Goal: Task Accomplishment & Management: Manage account settings

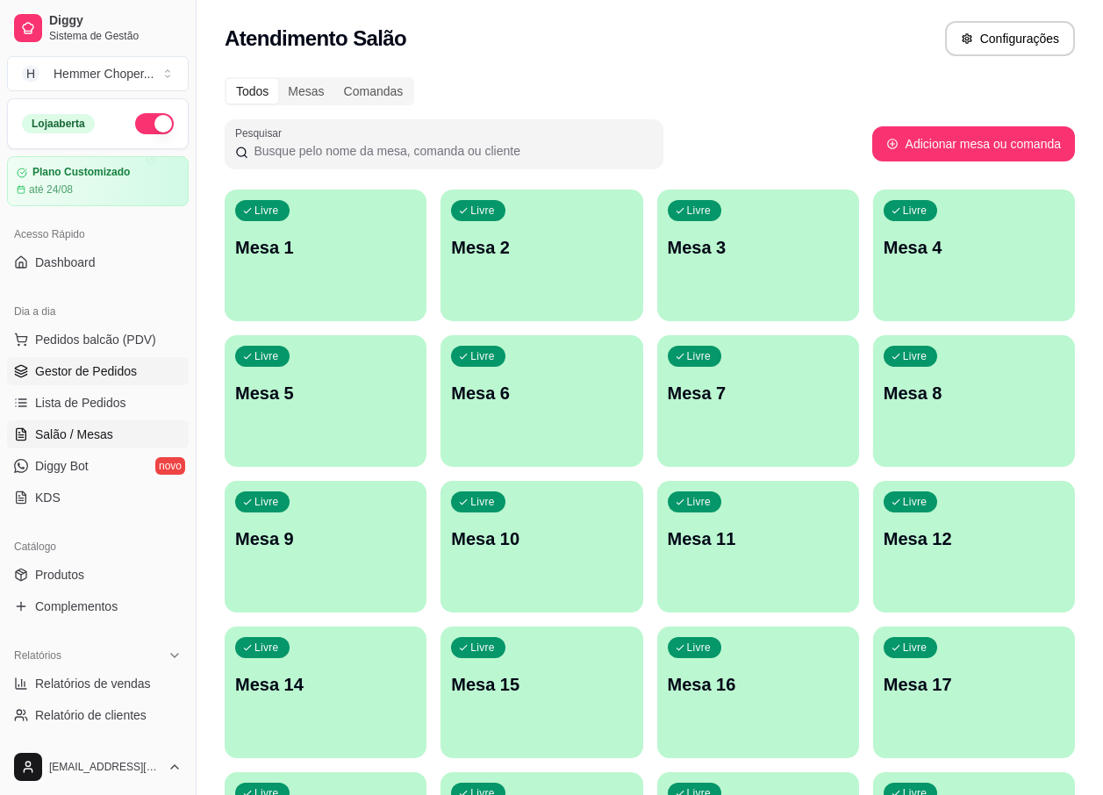
click at [97, 369] on span "Gestor de Pedidos" at bounding box center [86, 372] width 102 height 18
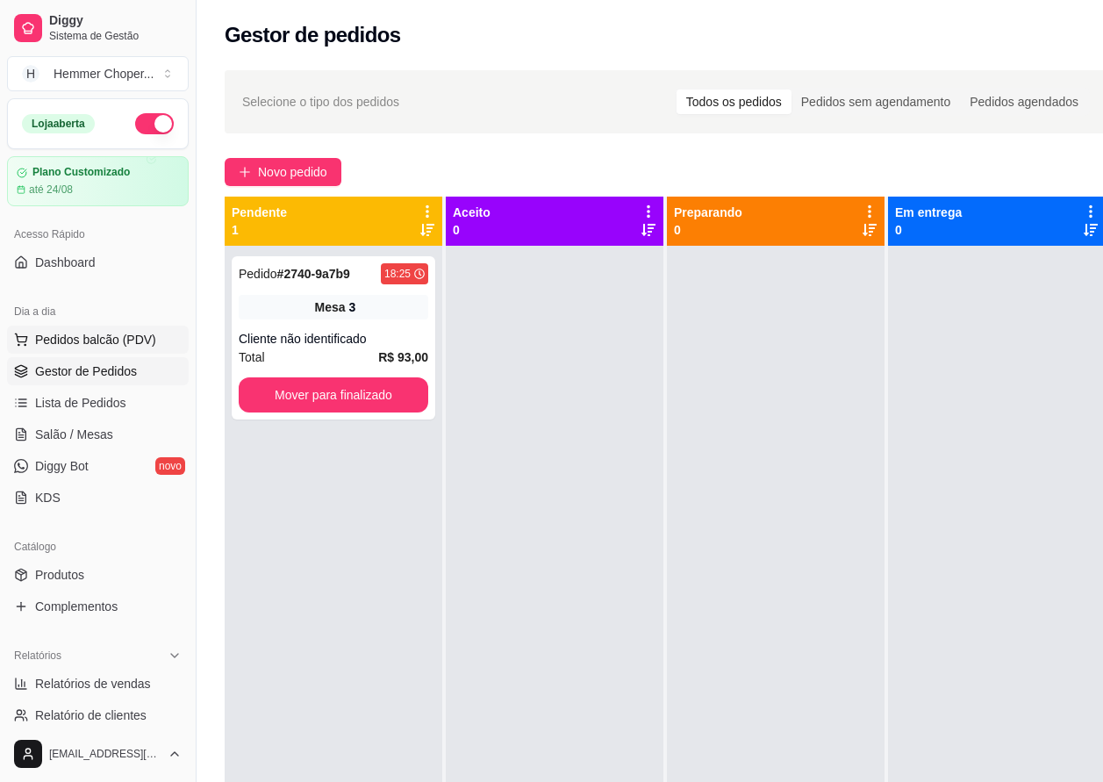
click at [104, 338] on span "Pedidos balcão (PDV)" at bounding box center [95, 340] width 121 height 18
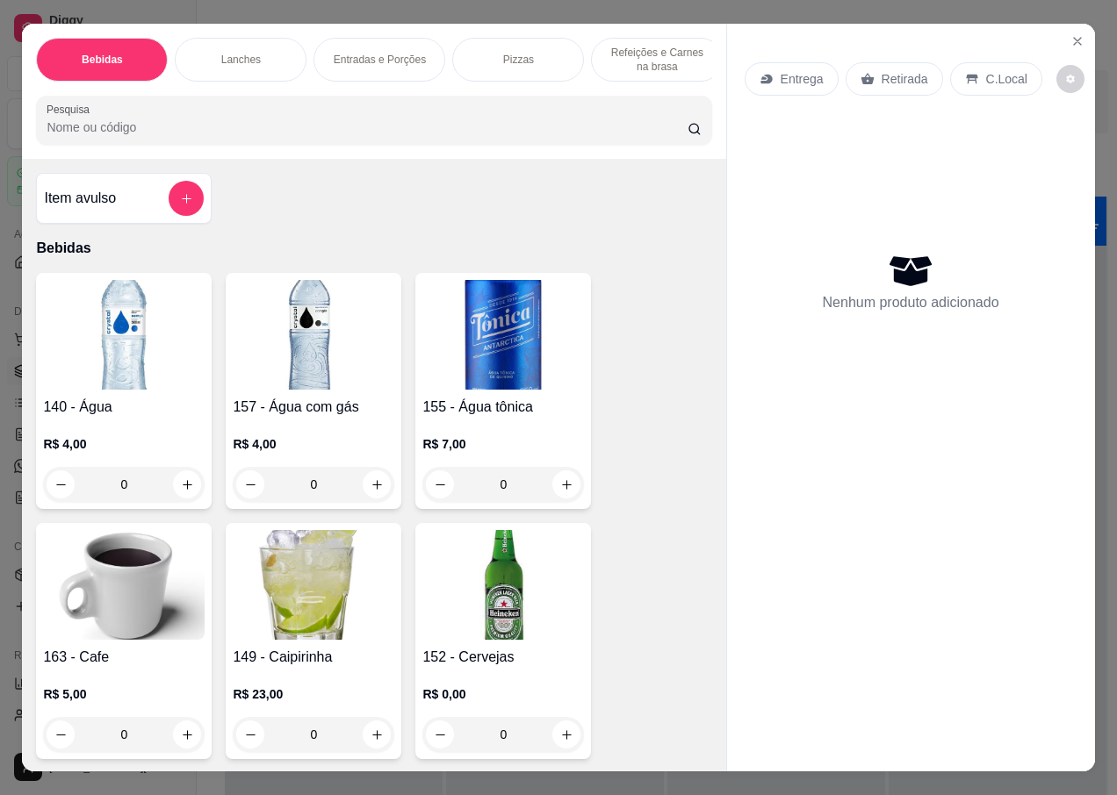
click at [905, 70] on p "Retirada" at bounding box center [904, 79] width 47 height 18
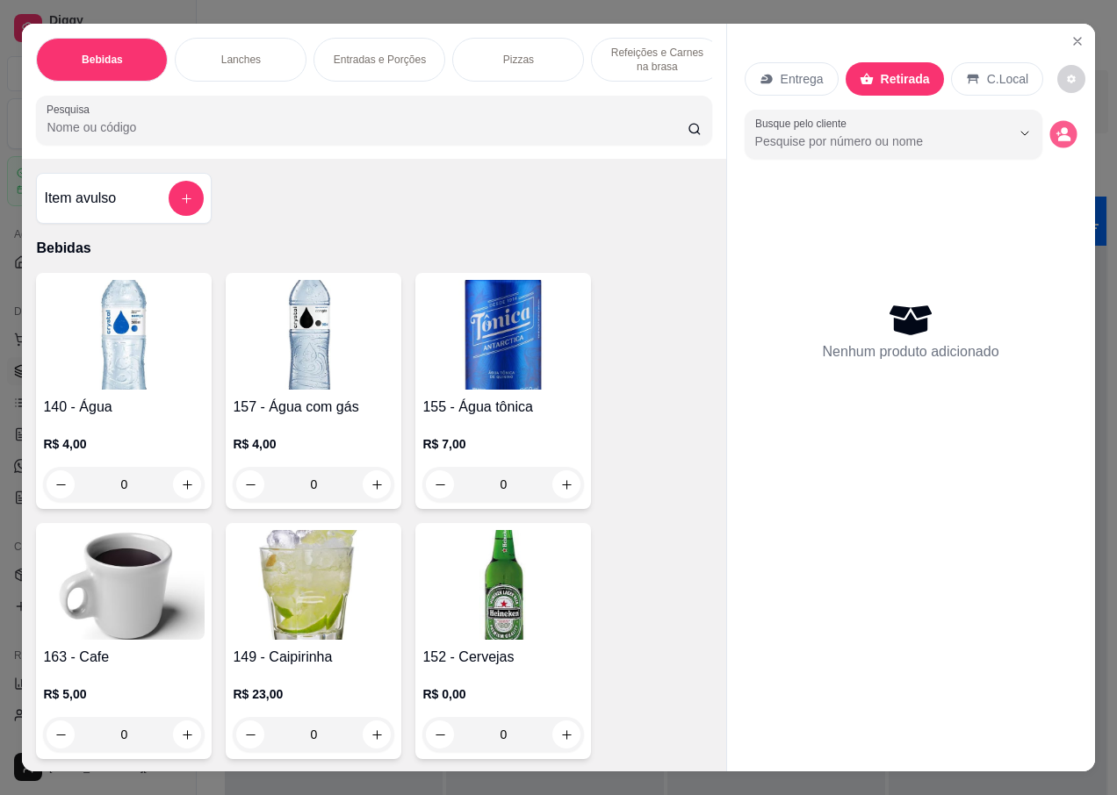
click at [1062, 135] on icon "decrease-product-quantity" at bounding box center [1064, 138] width 12 height 6
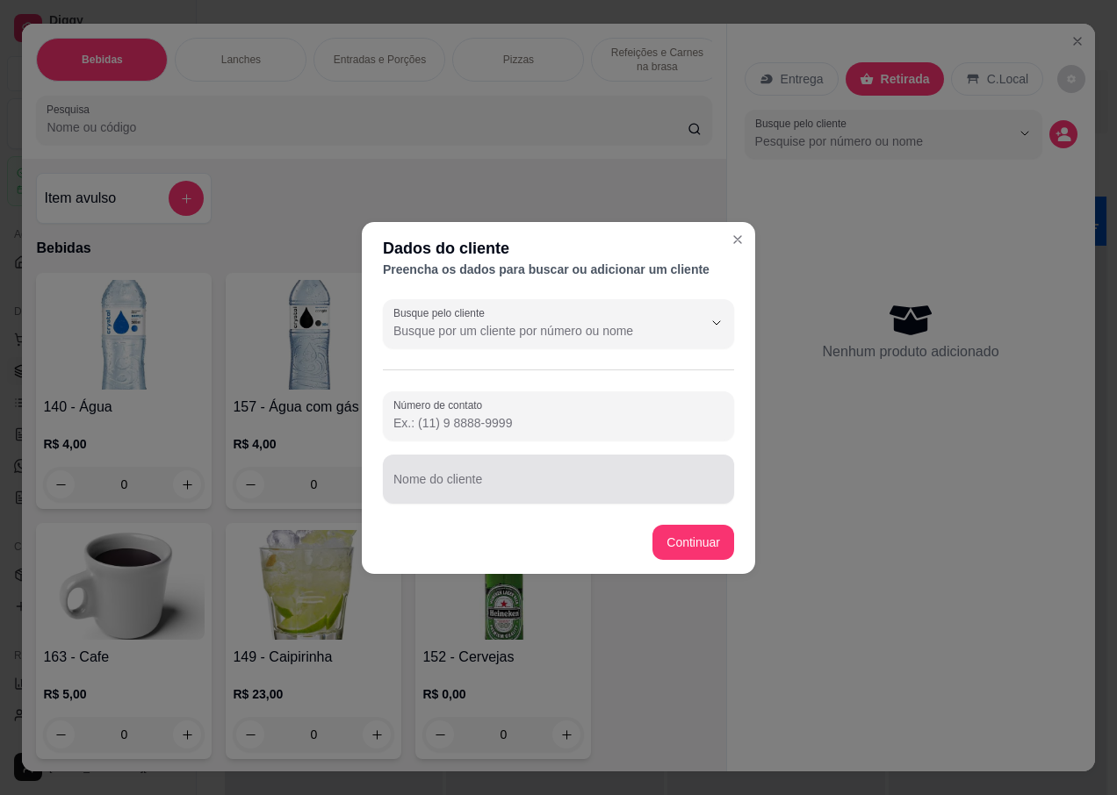
click at [471, 489] on input "Nome do cliente" at bounding box center [558, 487] width 330 height 18
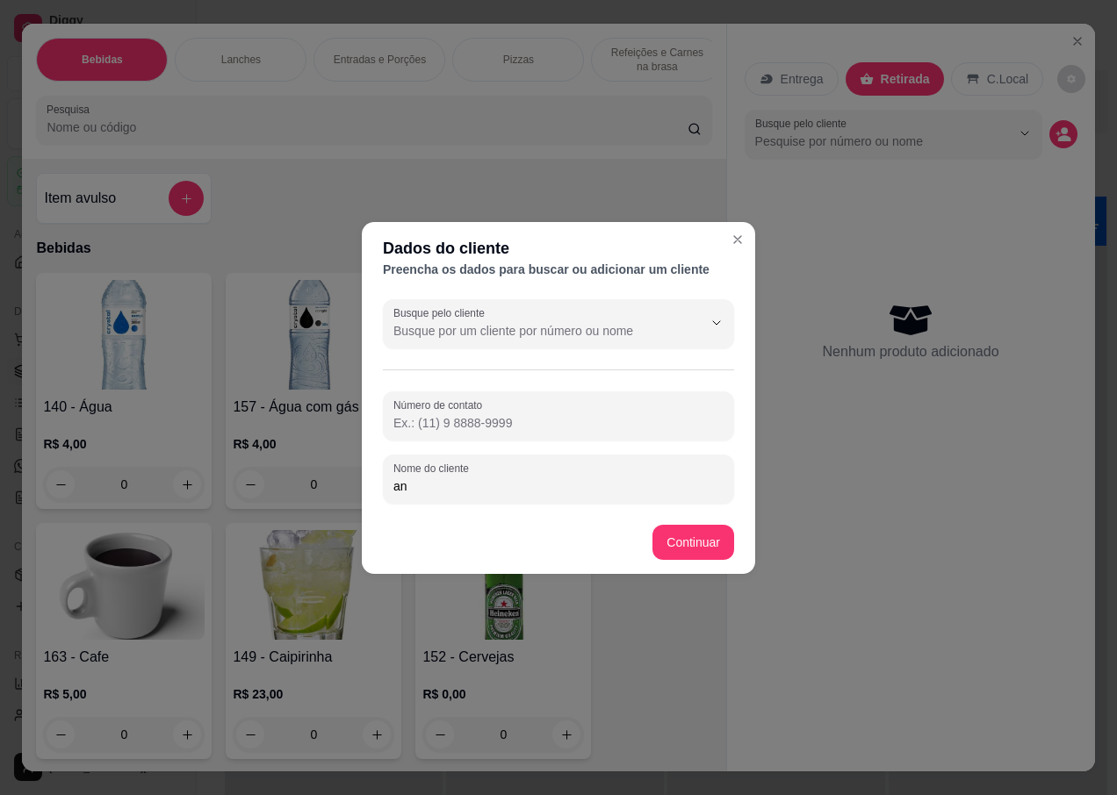
type input "a"
type input "ANA"
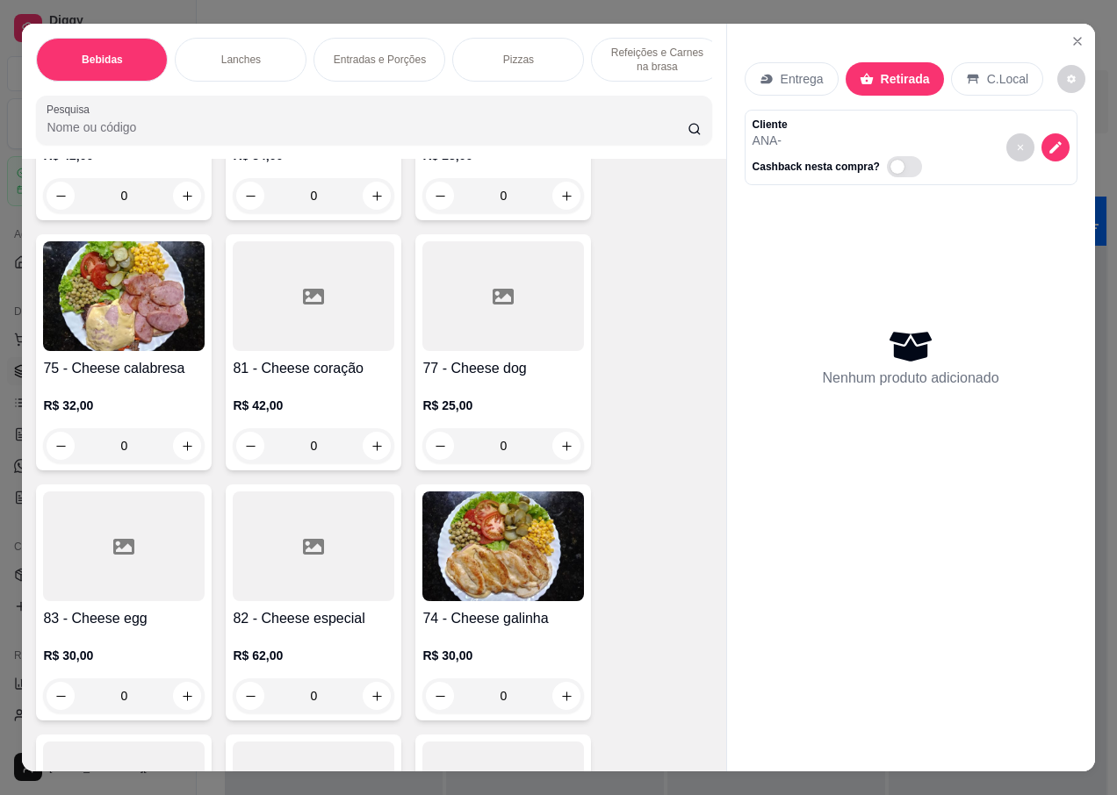
scroll to position [3424, 0]
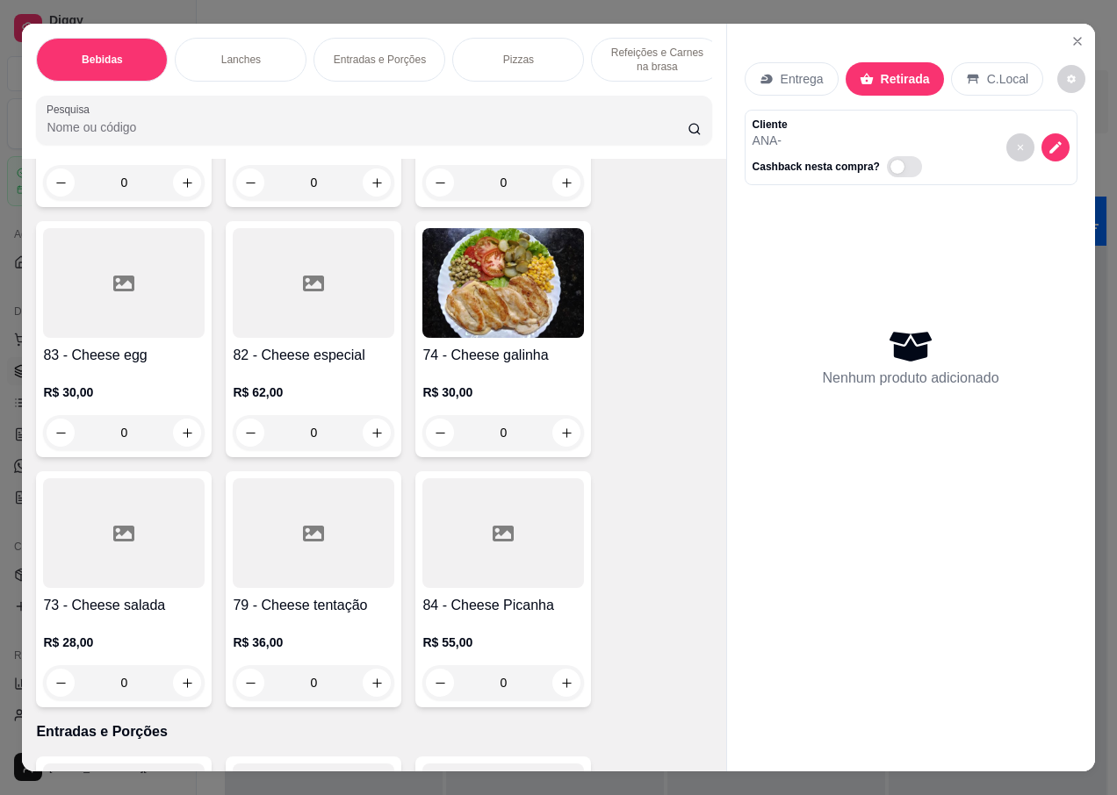
click at [99, 616] on div "R$ 28,00 0" at bounding box center [124, 658] width 162 height 84
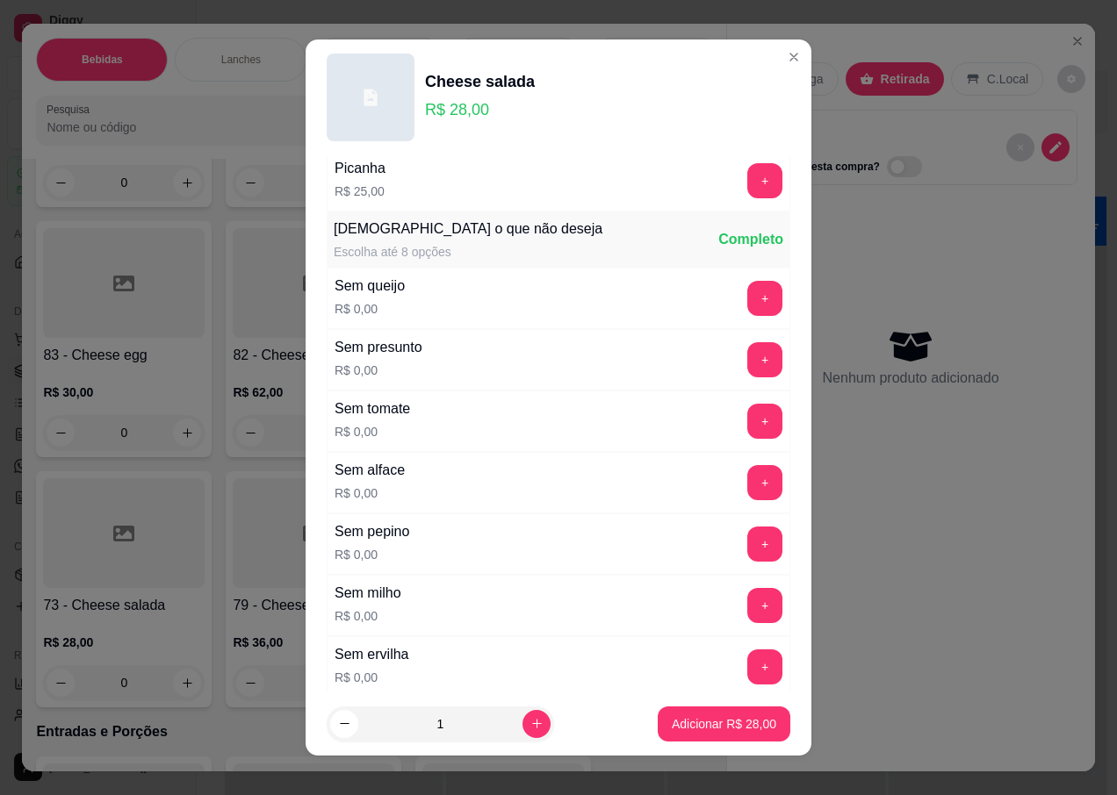
scroll to position [1252, 0]
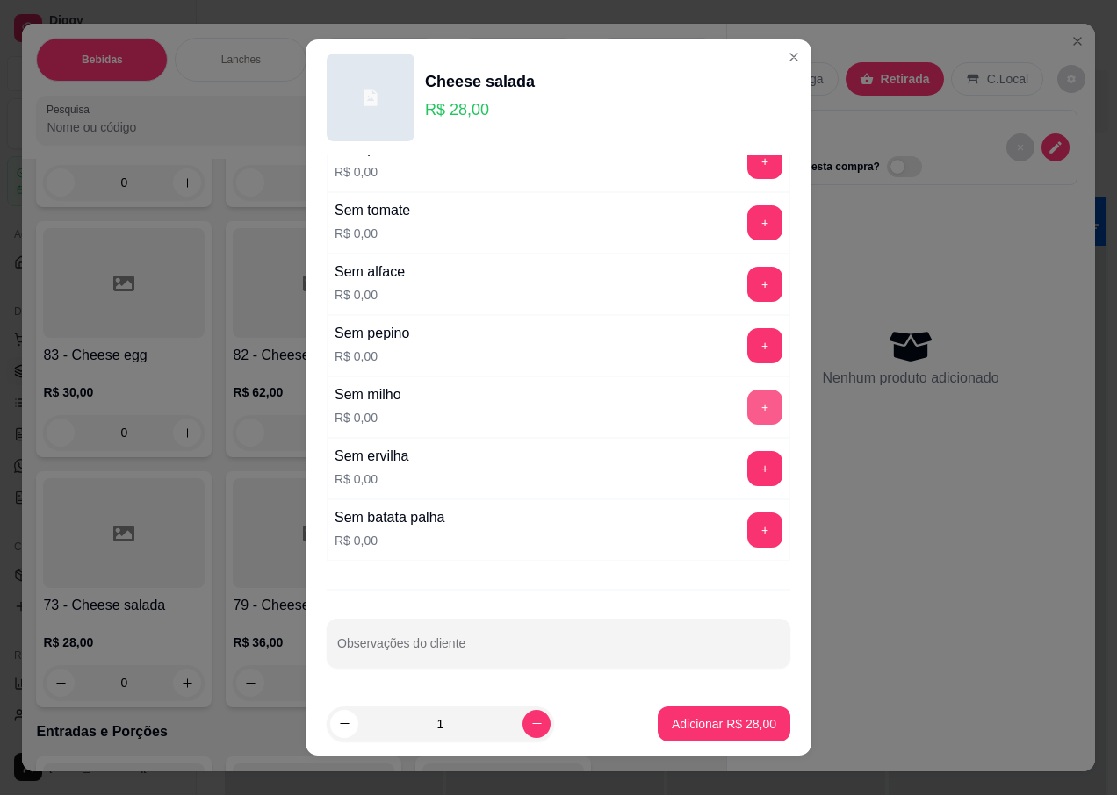
click at [747, 406] on button "+" at bounding box center [764, 407] width 35 height 35
click at [691, 721] on p "Adicionar R$ 28,00" at bounding box center [724, 723] width 102 height 17
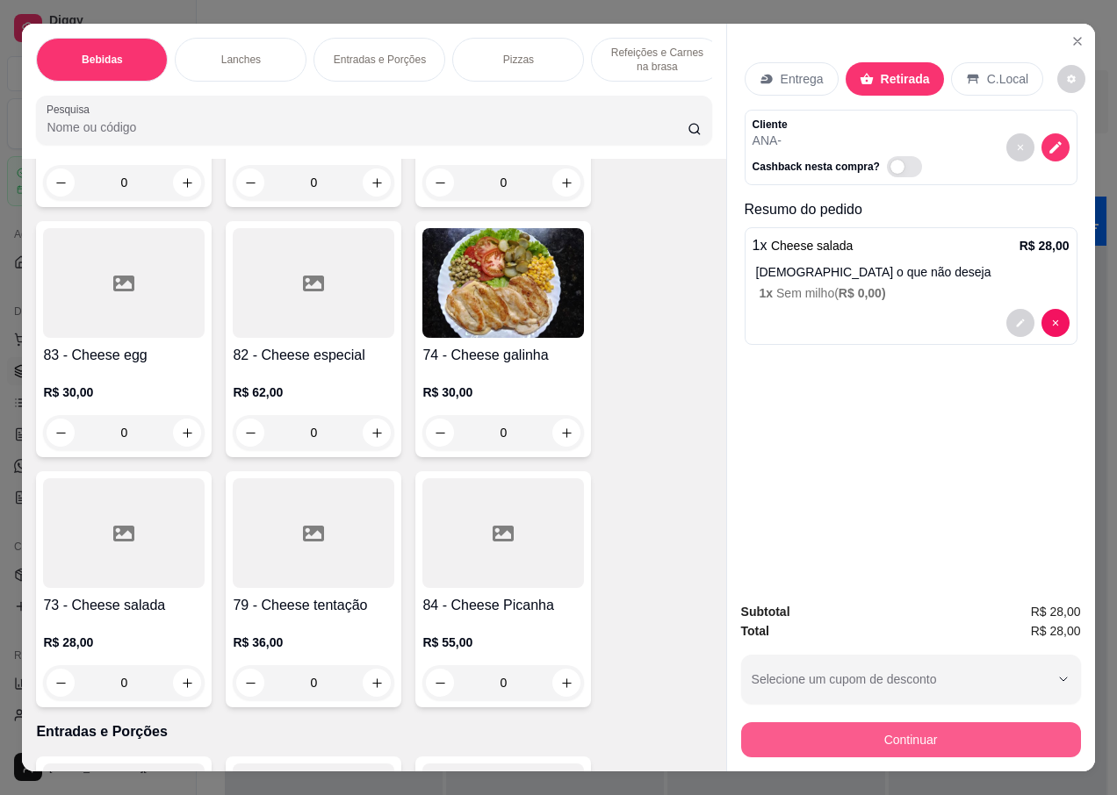
click at [916, 728] on button "Continuar" at bounding box center [911, 739] width 340 height 35
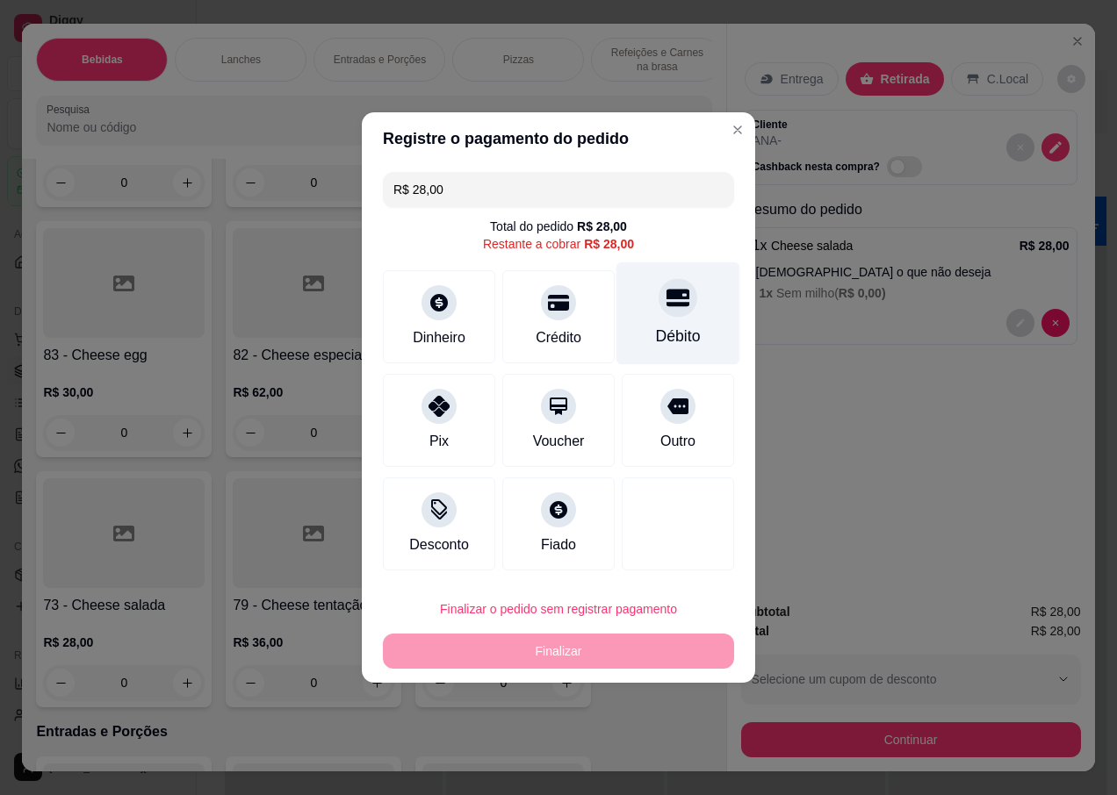
click at [667, 310] on div at bounding box center [677, 297] width 39 height 39
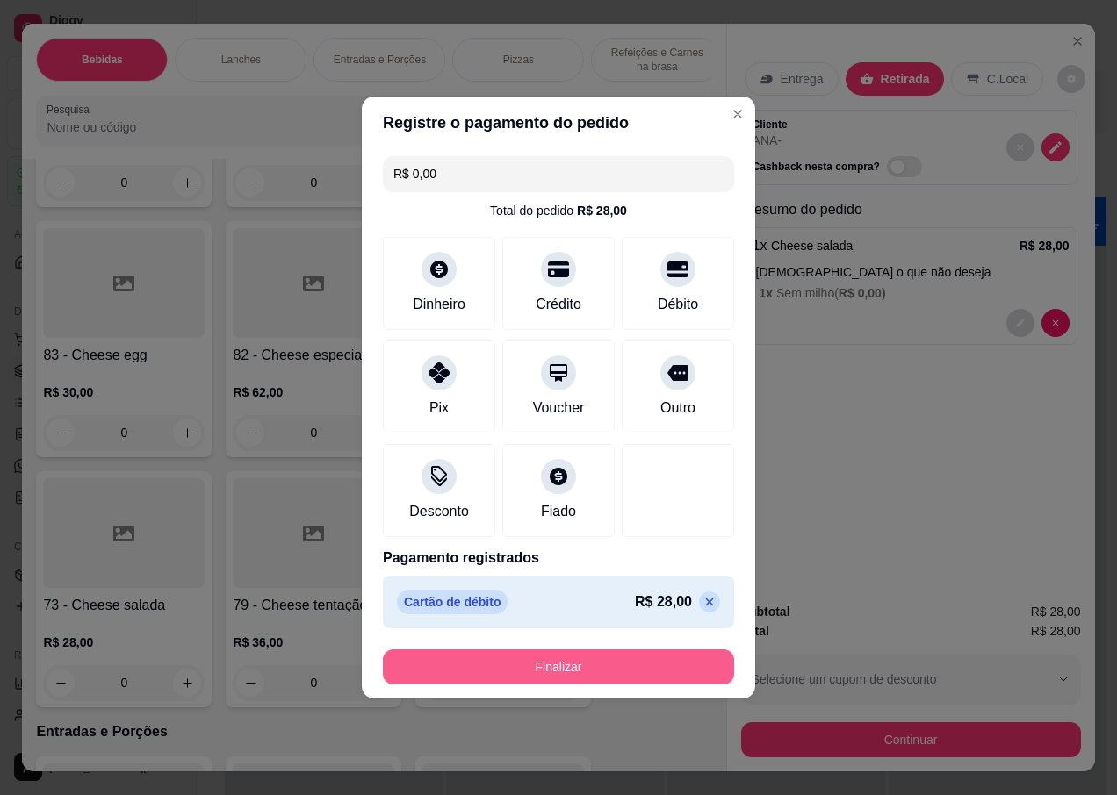
click at [500, 666] on button "Finalizar" at bounding box center [558, 667] width 351 height 35
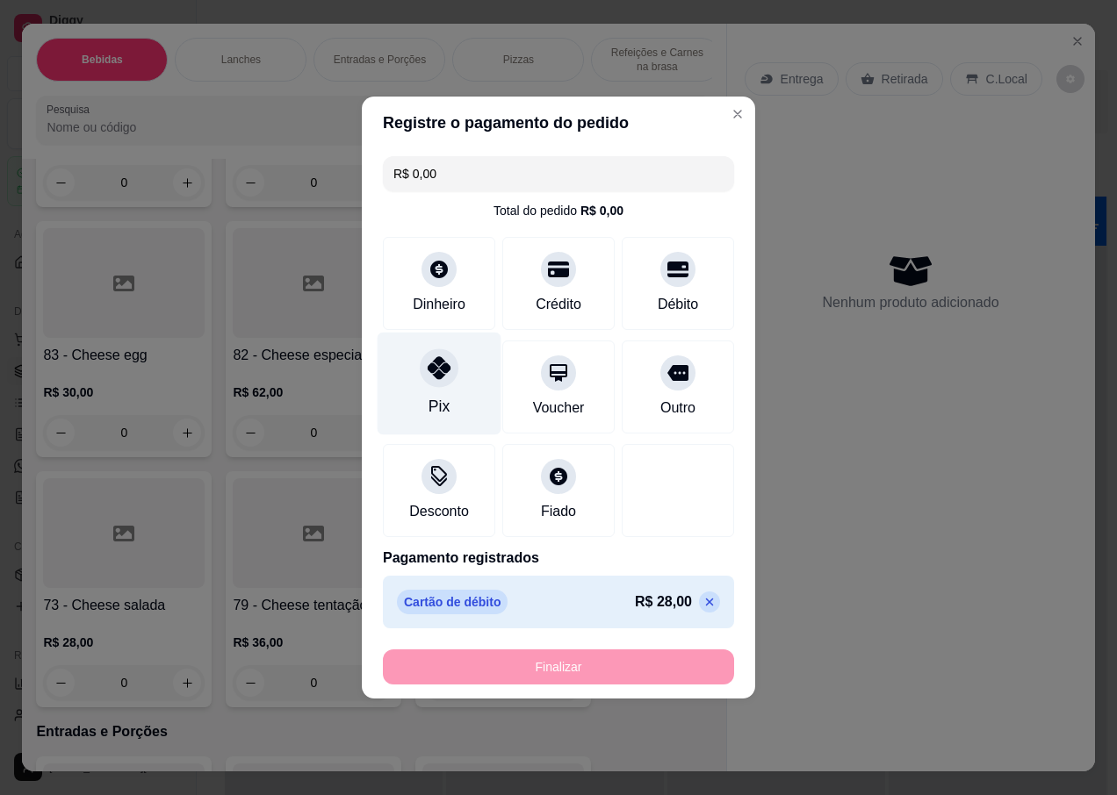
type input "-R$ 28,00"
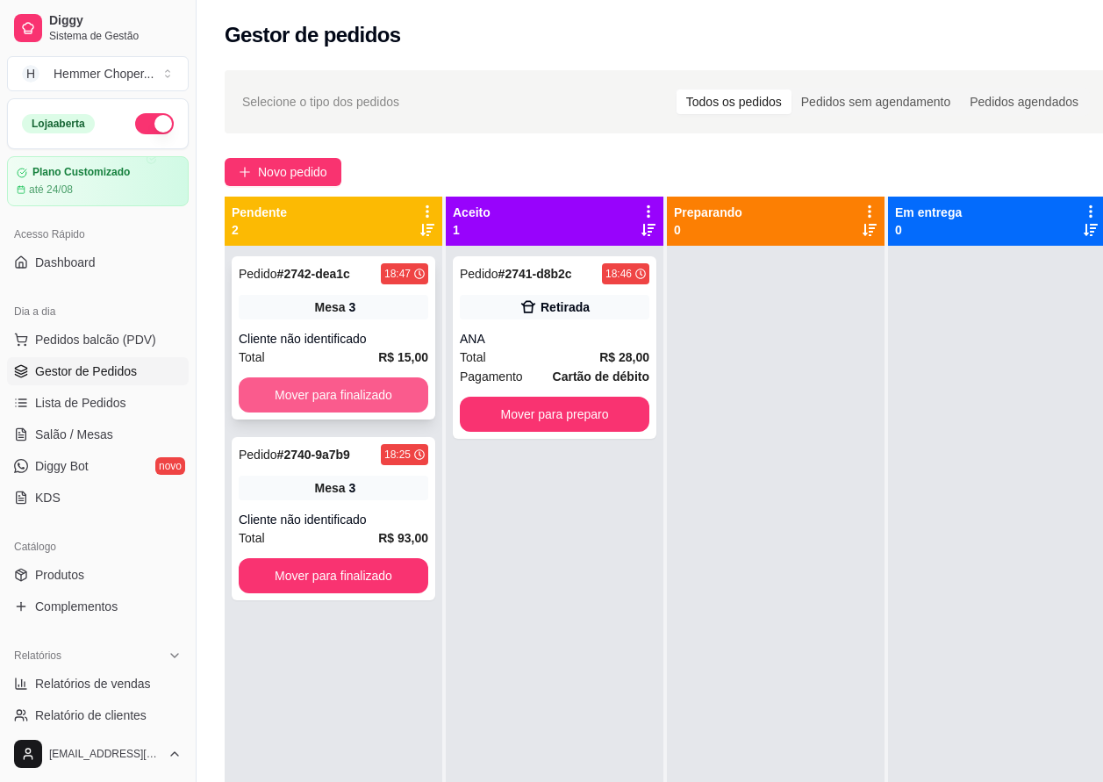
click at [319, 385] on button "Mover para finalizado" at bounding box center [334, 394] width 190 height 35
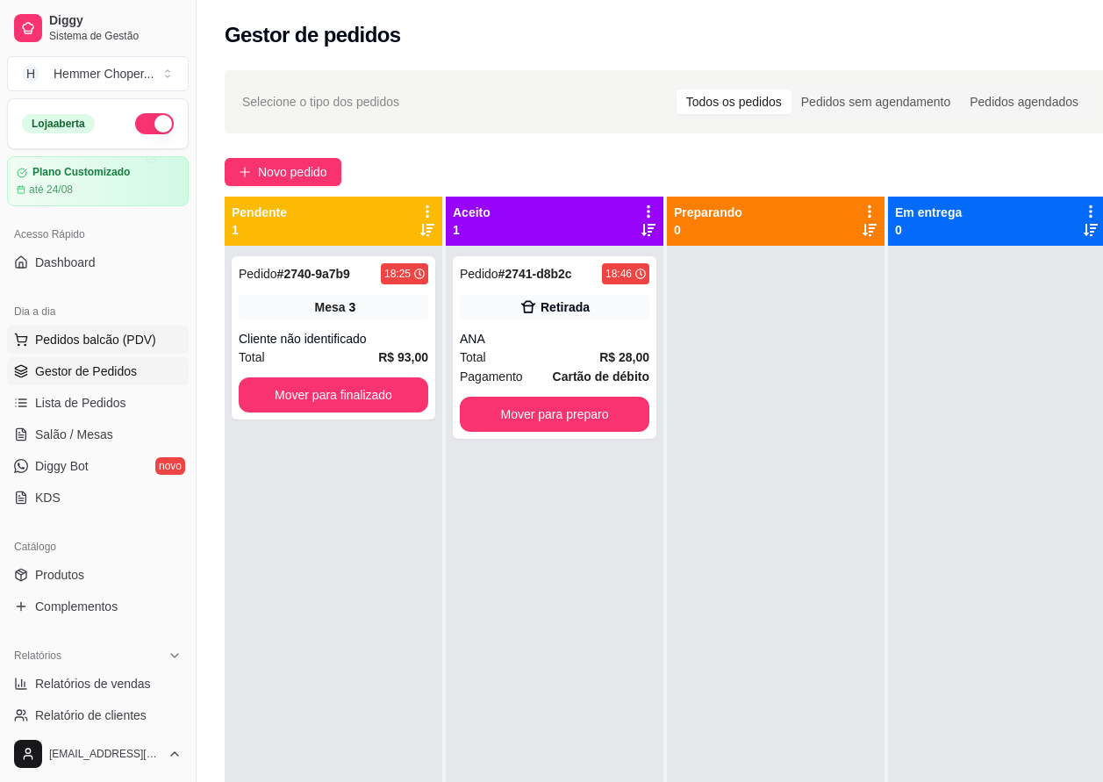
click at [103, 345] on span "Pedidos balcão (PDV)" at bounding box center [95, 340] width 121 height 18
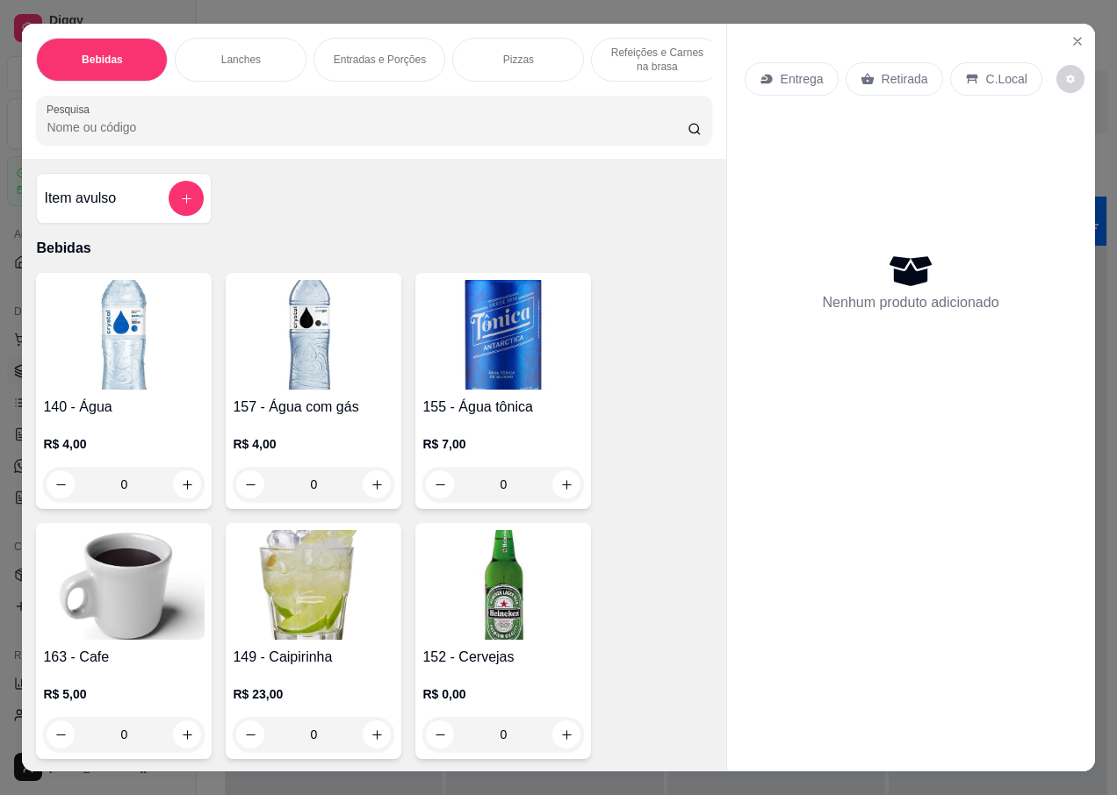
click at [883, 62] on div "Retirada" at bounding box center [893, 78] width 97 height 33
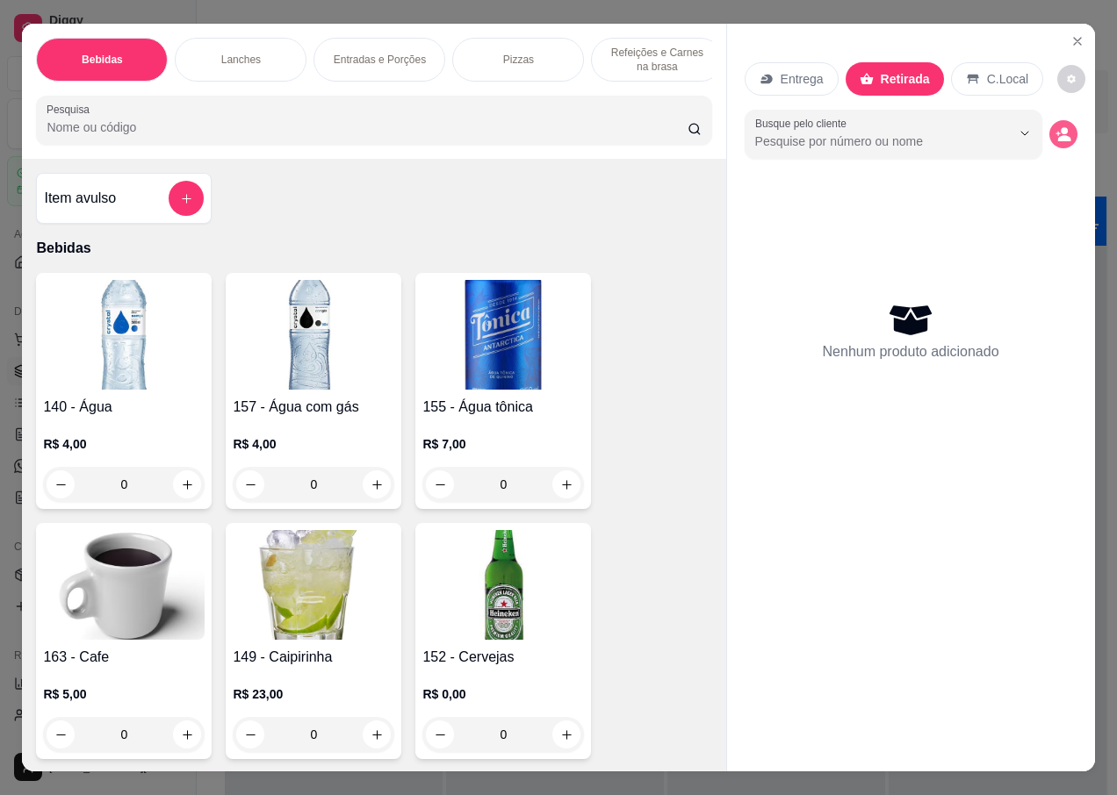
click at [1060, 135] on icon "decrease-product-quantity" at bounding box center [1063, 138] width 13 height 6
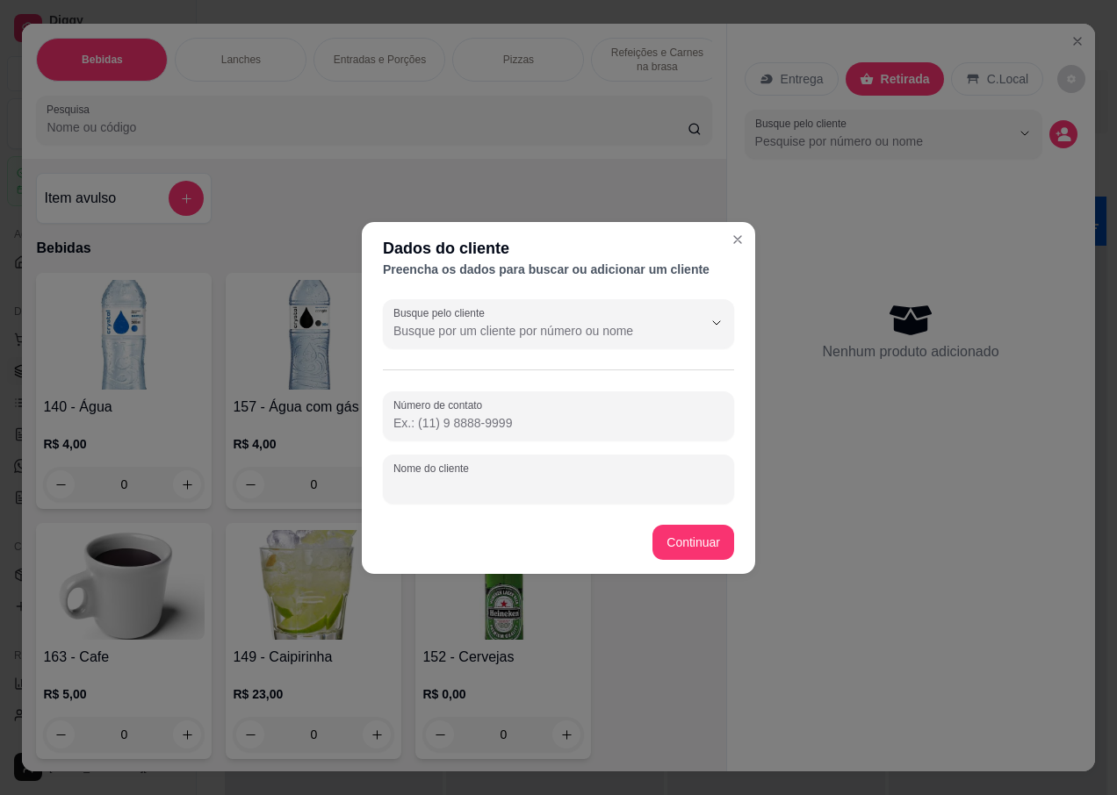
click at [419, 485] on input "Nome do cliente" at bounding box center [558, 487] width 330 height 18
type input "MARLISE"
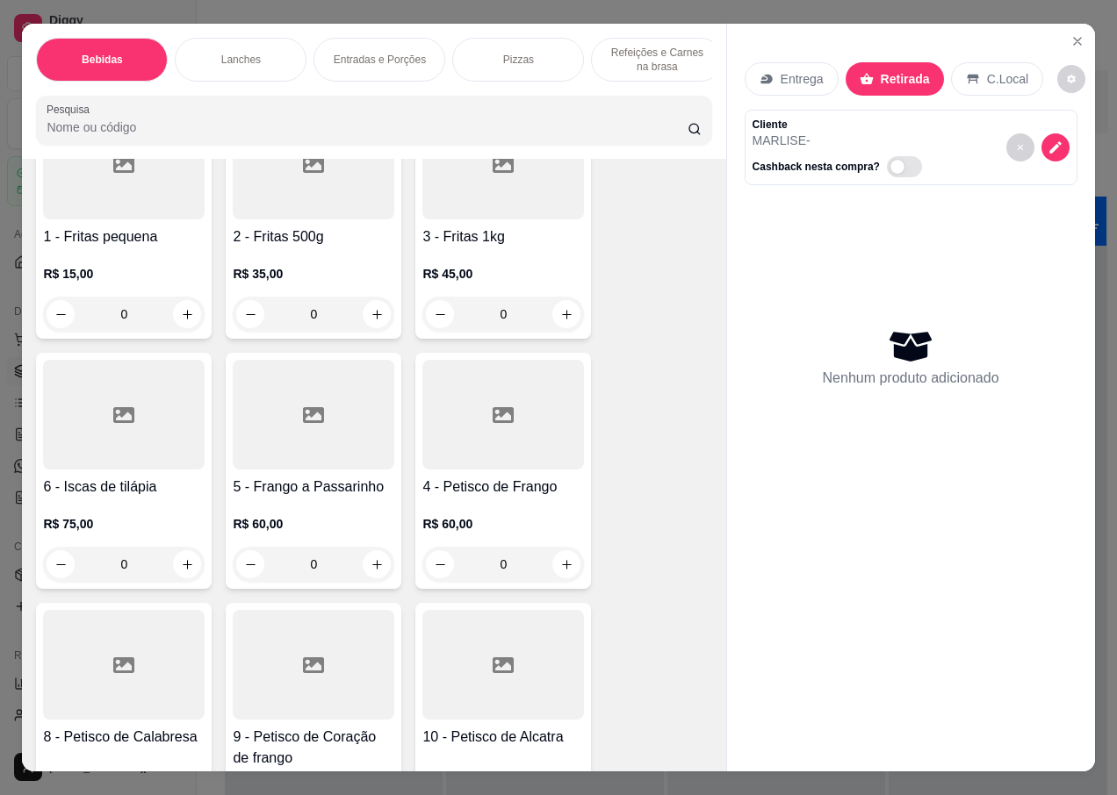
scroll to position [4126, 0]
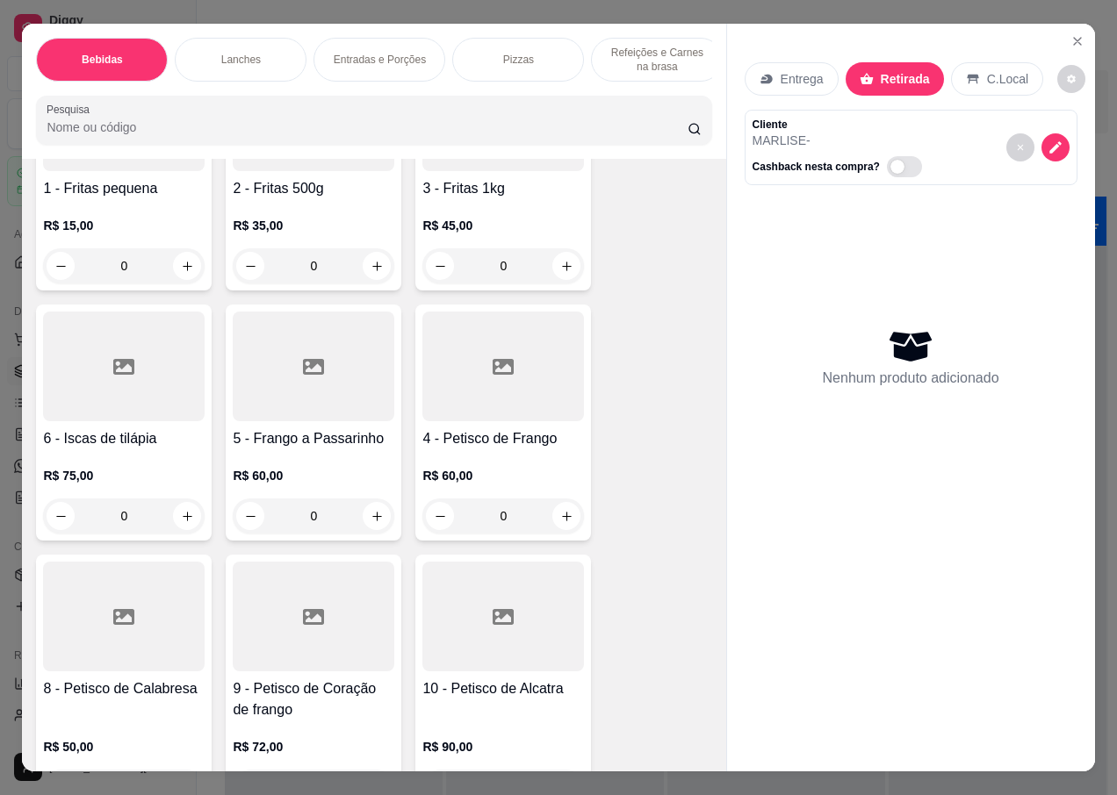
click at [500, 645] on div at bounding box center [503, 617] width 162 height 110
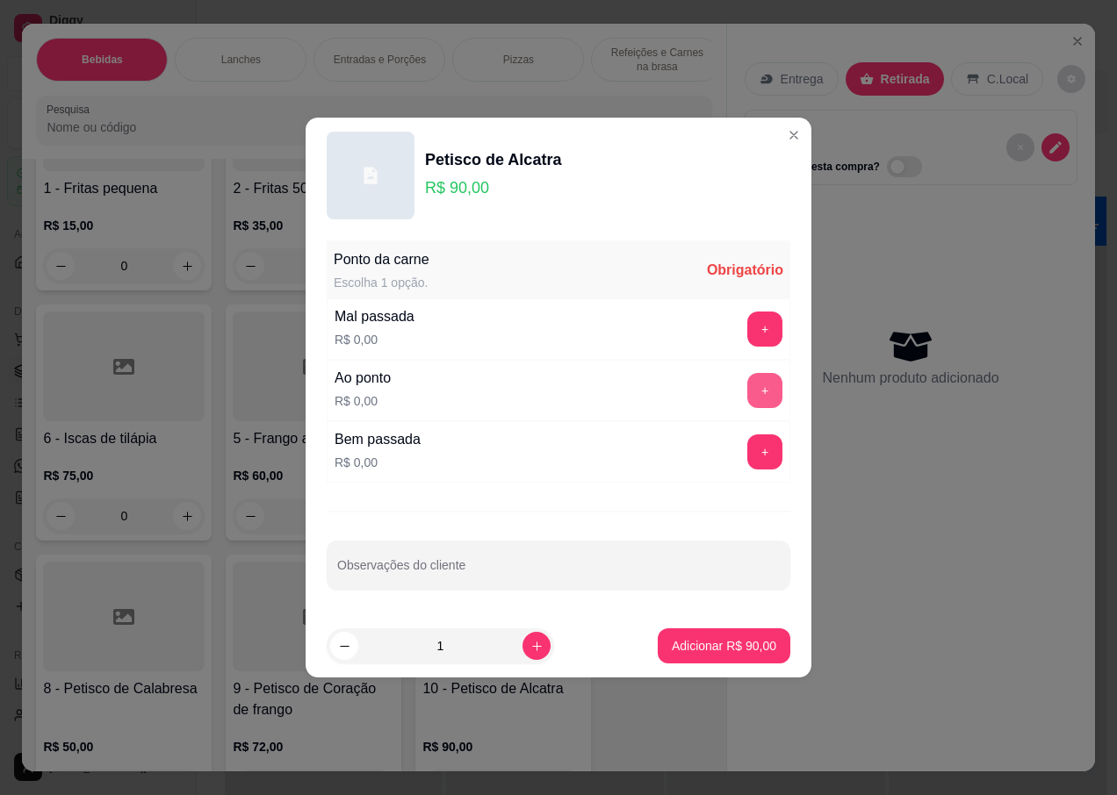
click at [755, 388] on button "+" at bounding box center [764, 390] width 35 height 35
click at [391, 573] on input "Observações do cliente" at bounding box center [558, 573] width 442 height 18
type input "2 PAES"
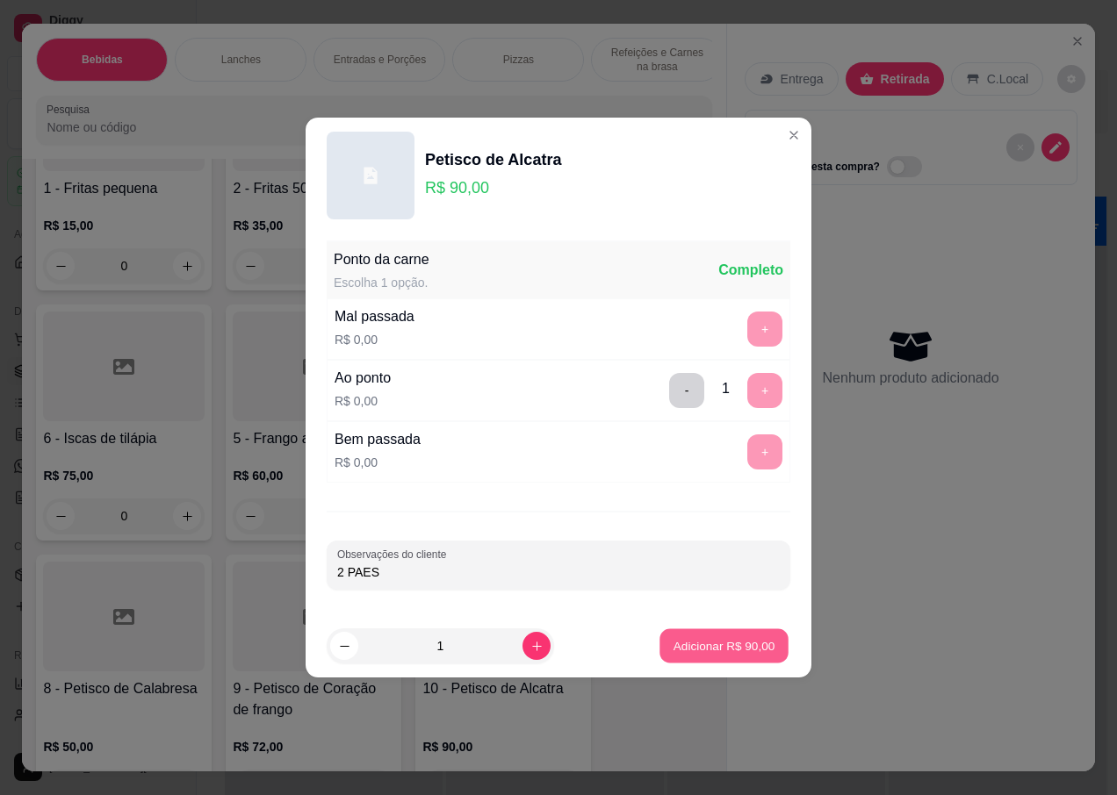
click at [710, 644] on p "Adicionar R$ 90,00" at bounding box center [724, 645] width 102 height 17
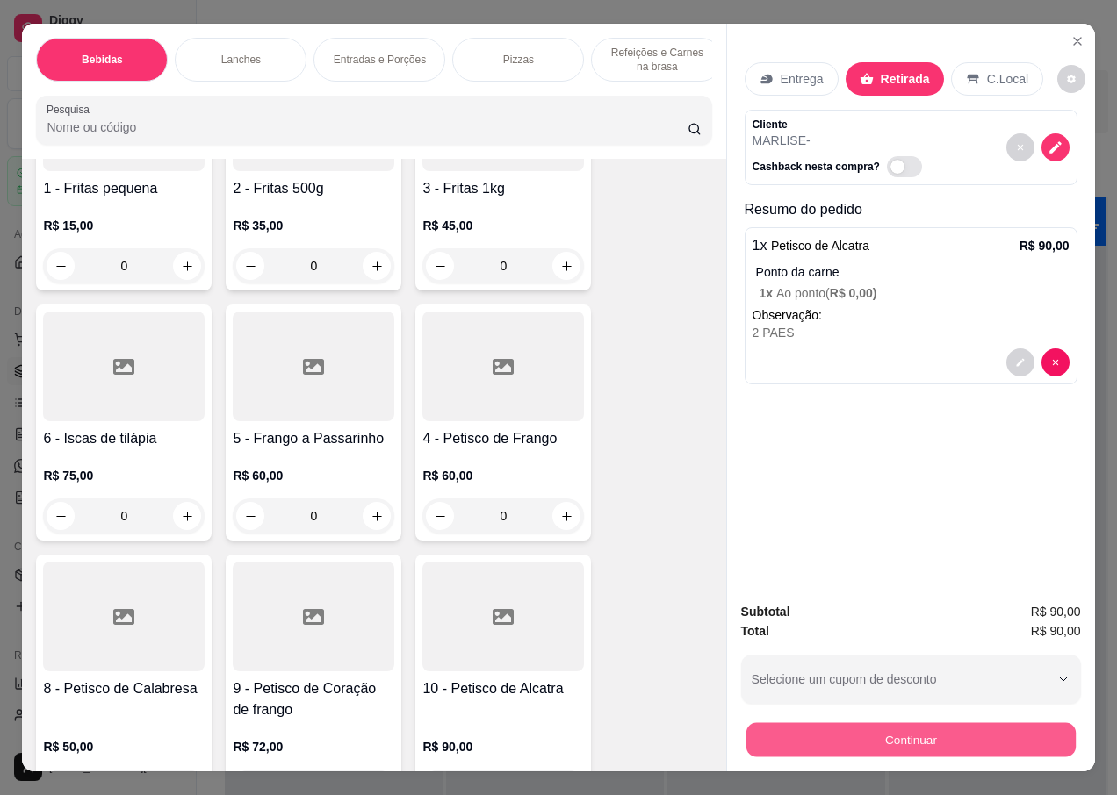
click at [853, 722] on button "Continuar" at bounding box center [909, 739] width 329 height 34
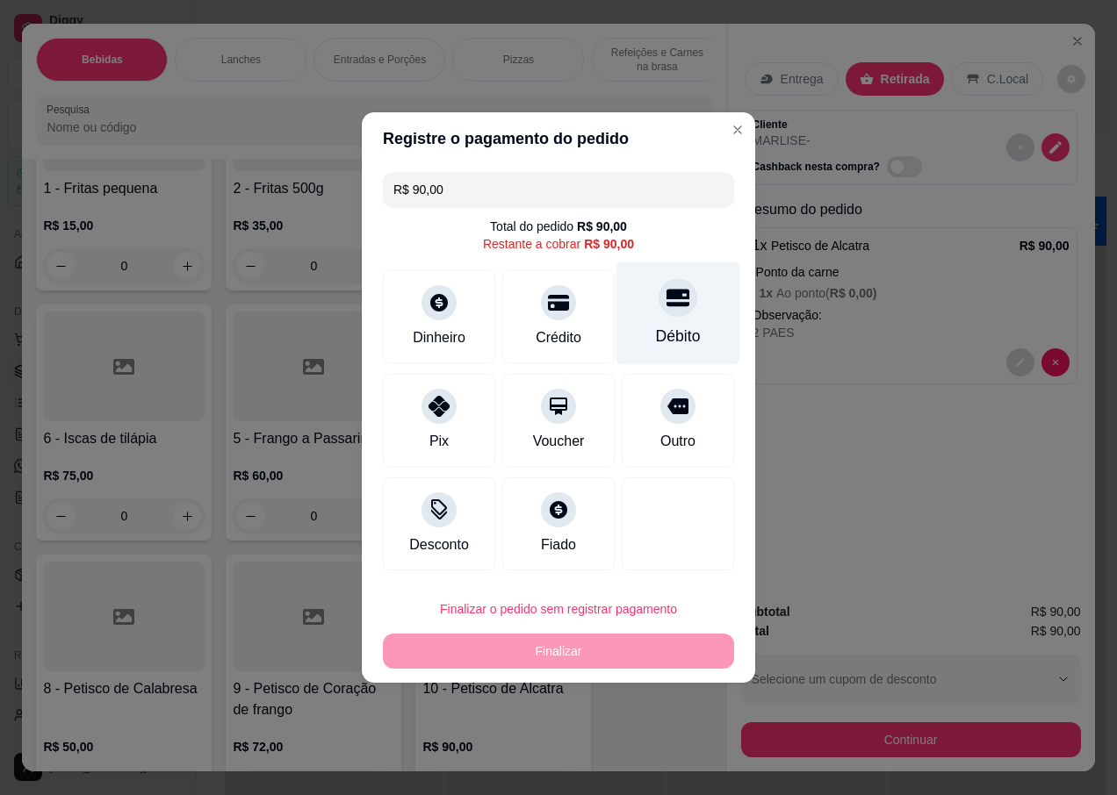
click at [672, 307] on icon at bounding box center [677, 297] width 23 height 23
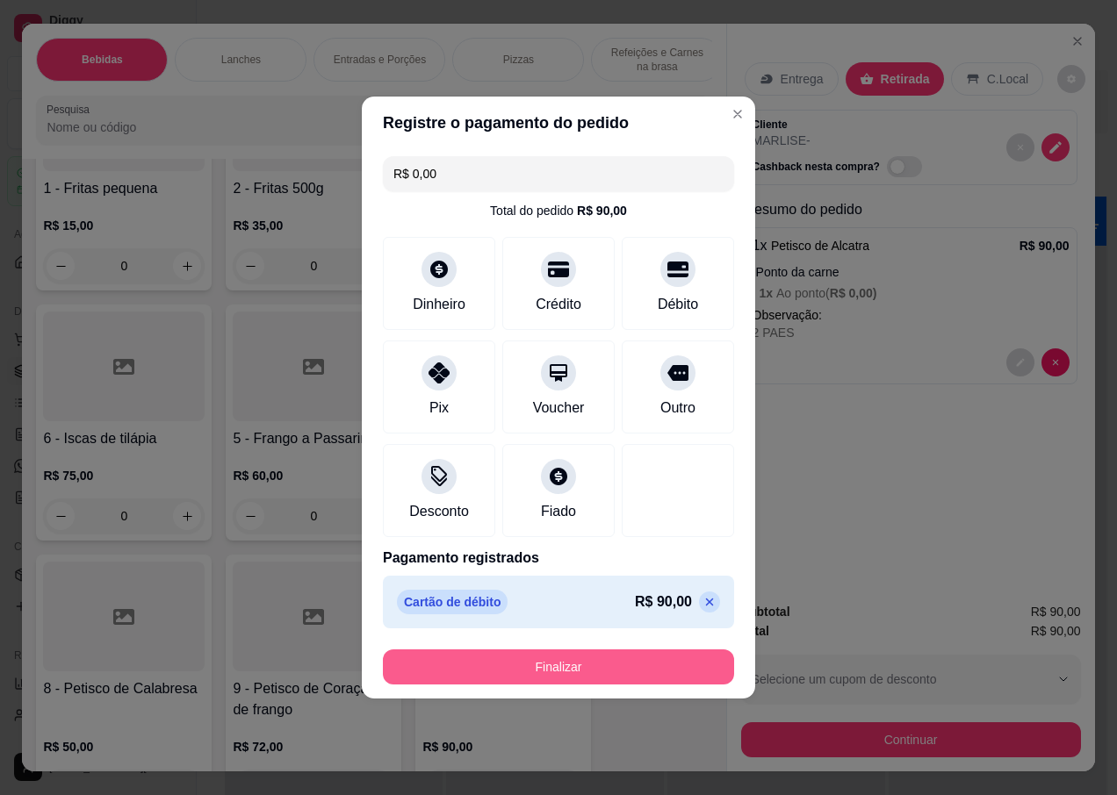
click at [565, 671] on button "Finalizar" at bounding box center [558, 667] width 351 height 35
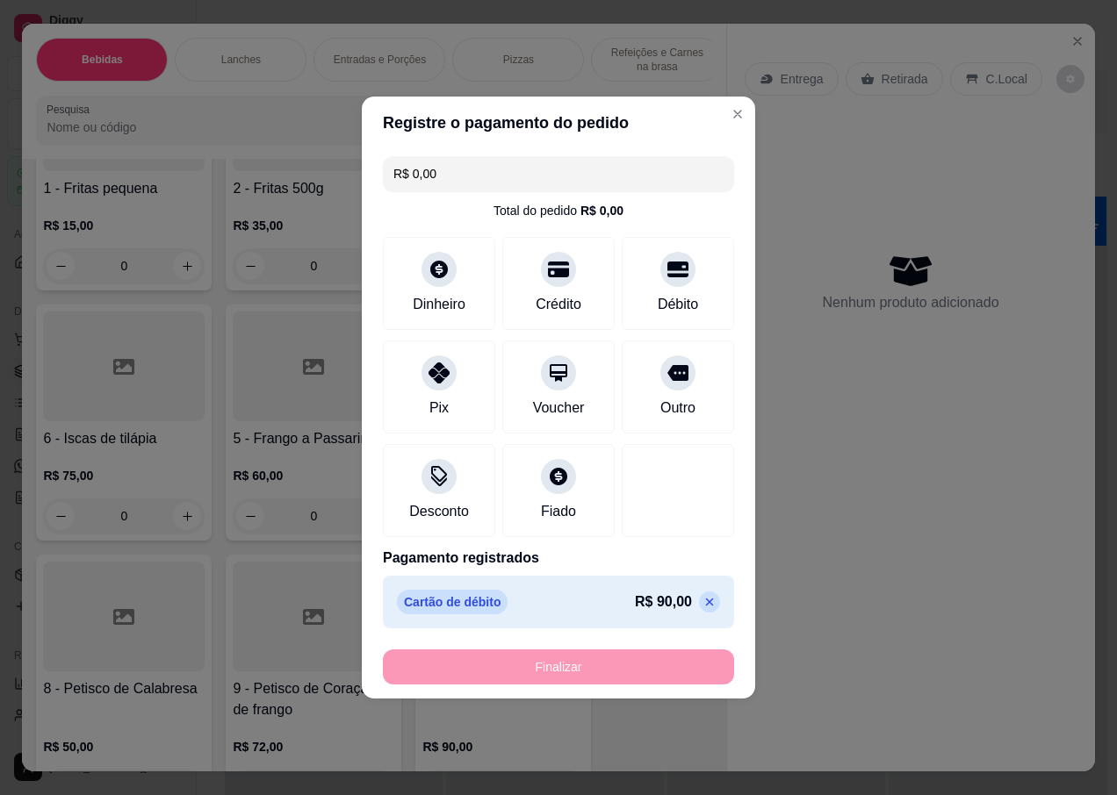
type input "-R$ 90,00"
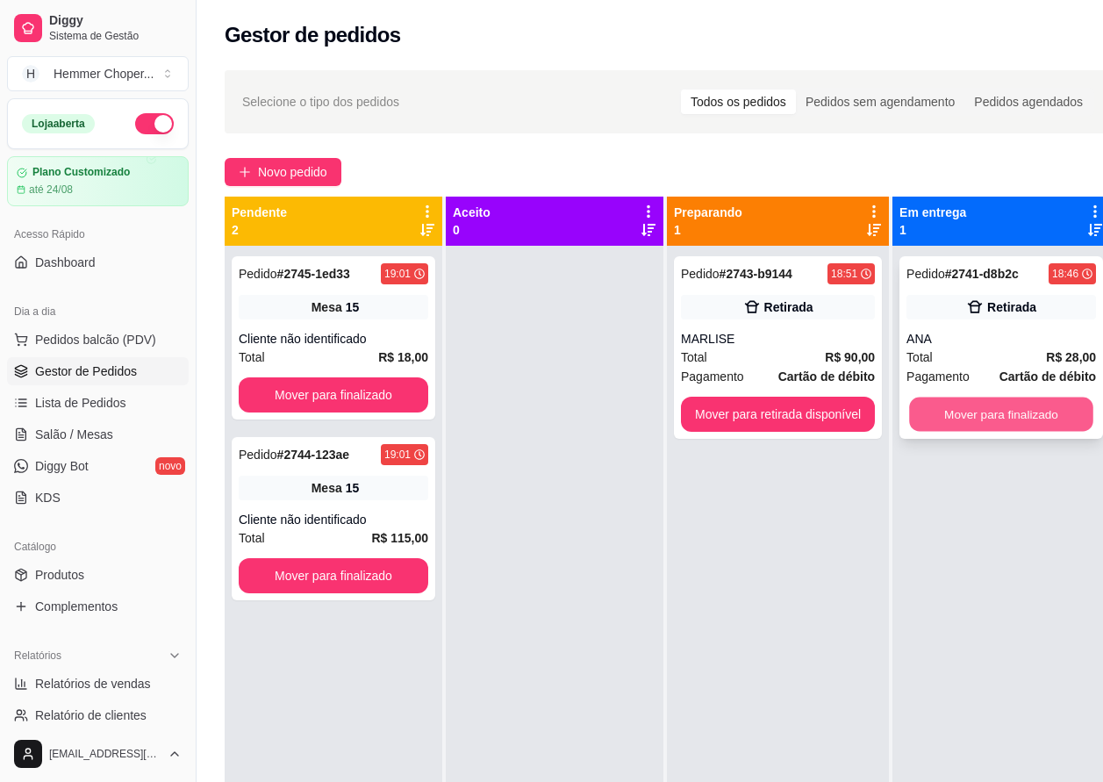
click at [1012, 420] on button "Mover para finalizado" at bounding box center [1001, 415] width 184 height 34
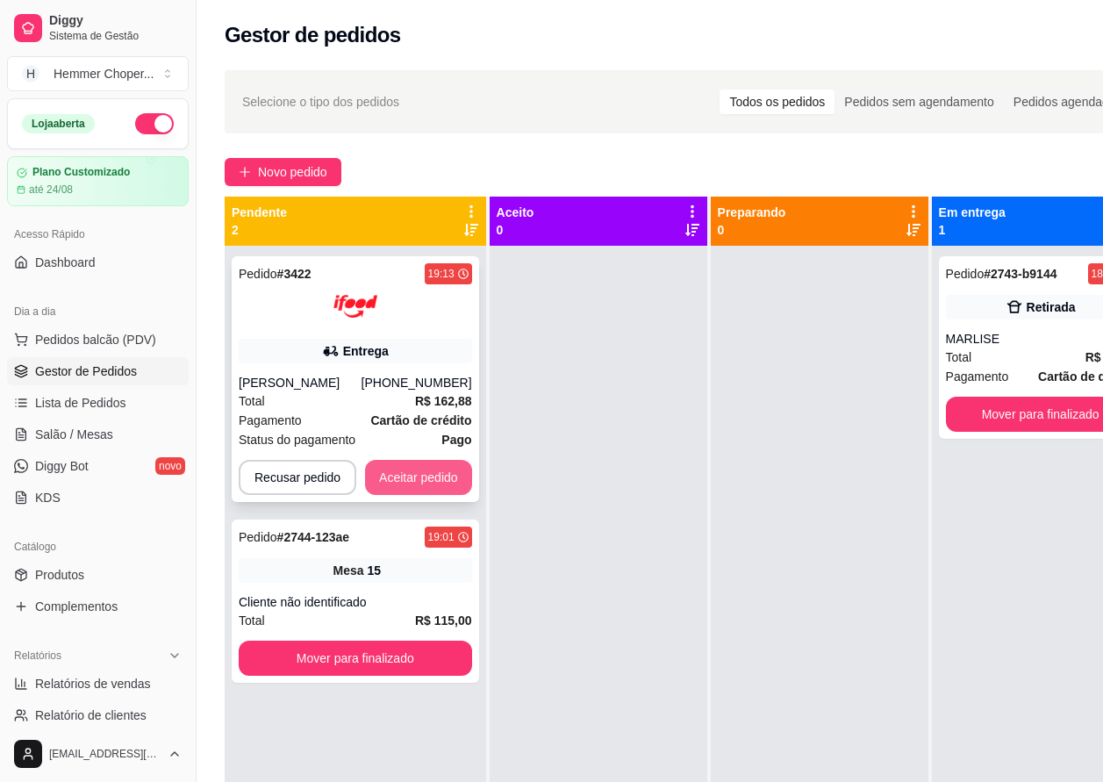
click at [401, 484] on button "Aceitar pedido" at bounding box center [418, 477] width 107 height 35
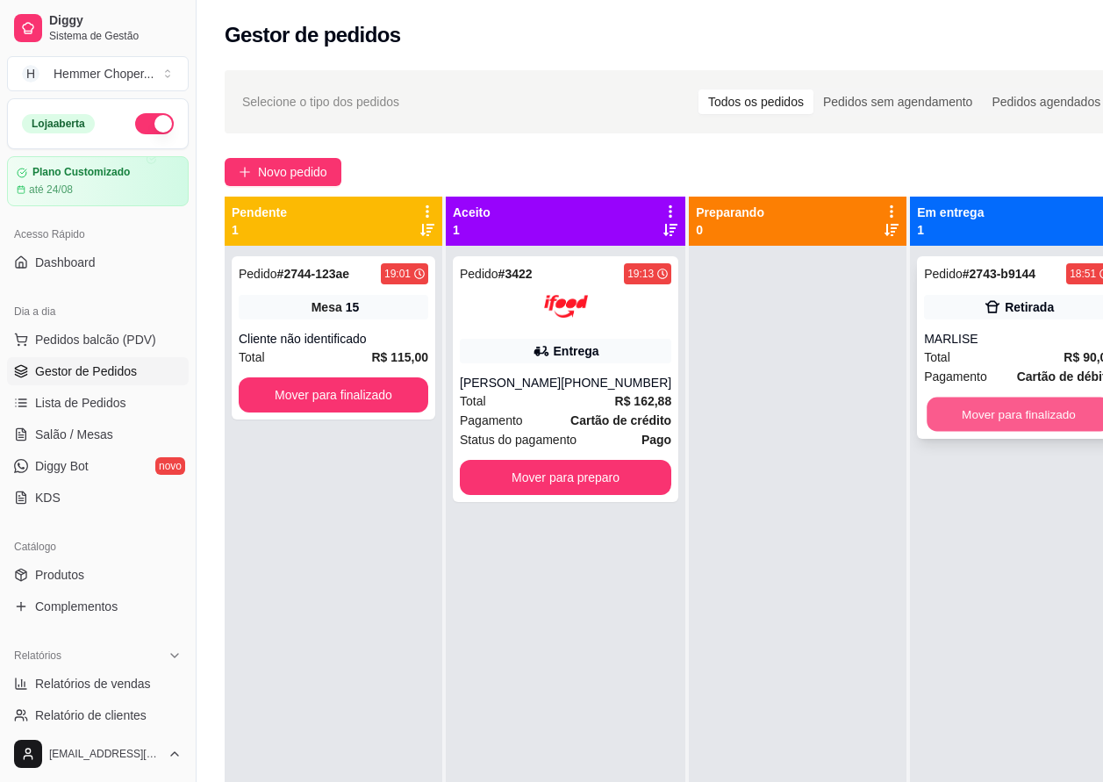
click at [992, 423] on button "Mover para finalizado" at bounding box center [1019, 415] width 184 height 34
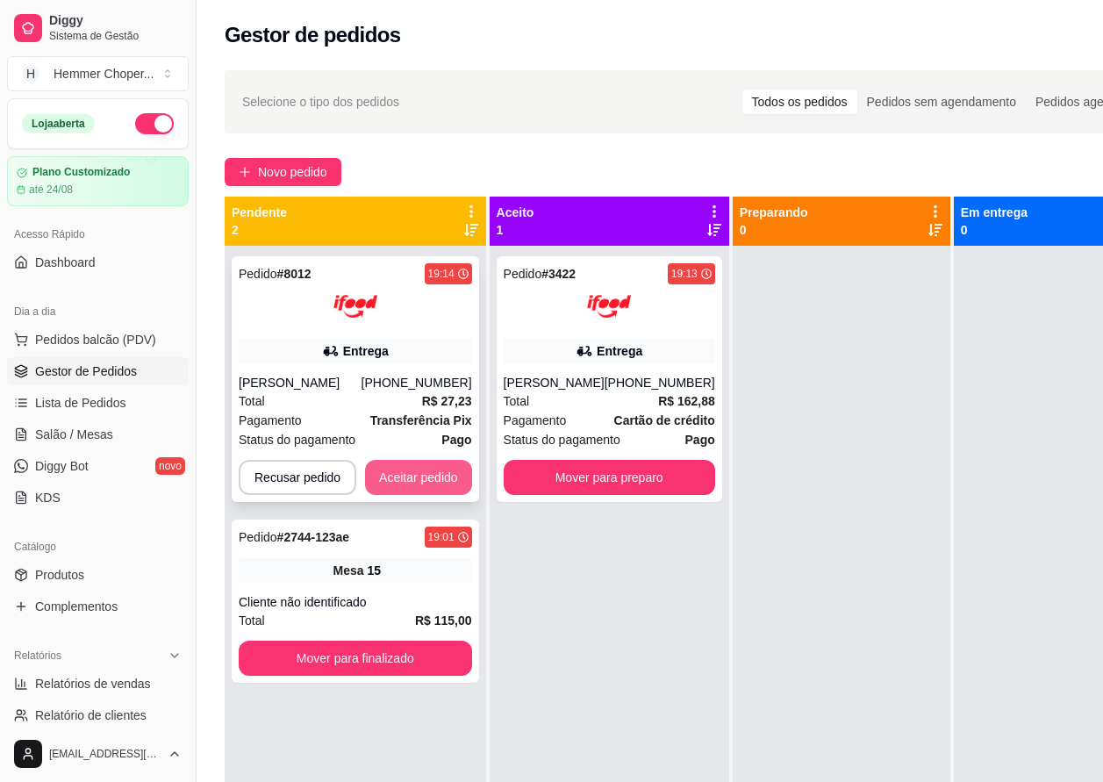
click at [412, 493] on button "Aceitar pedido" at bounding box center [418, 477] width 107 height 35
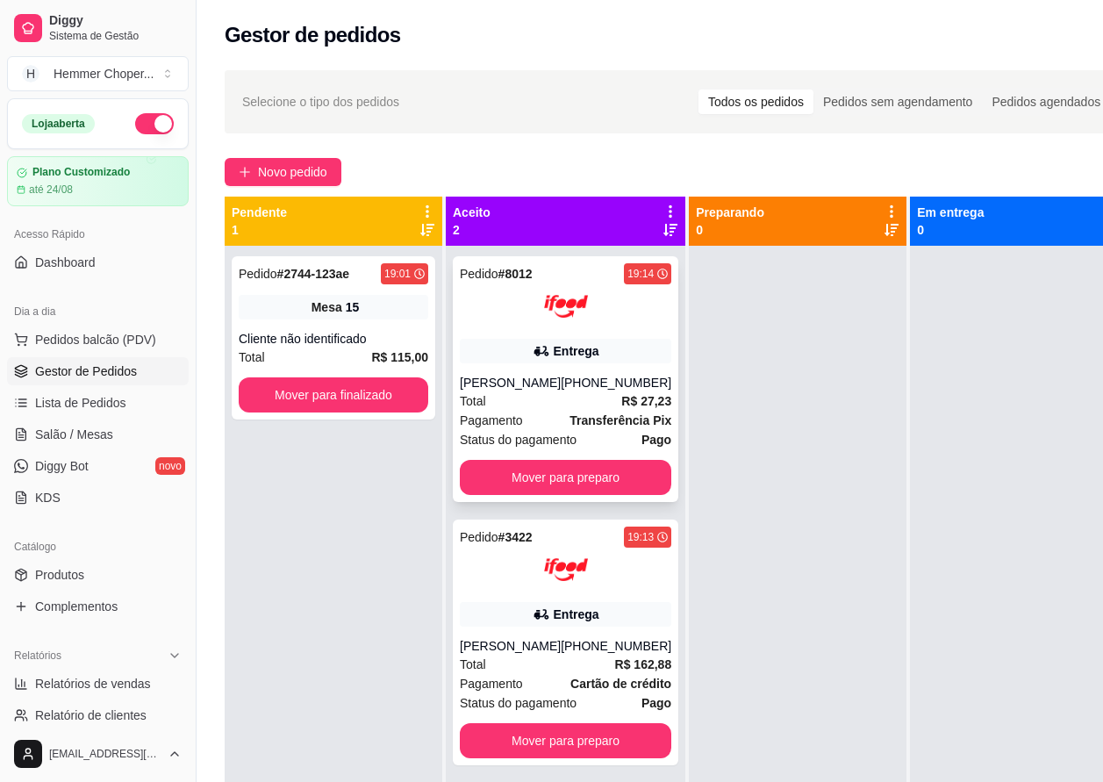
click at [546, 378] on div "[PERSON_NAME]" at bounding box center [510, 383] width 101 height 18
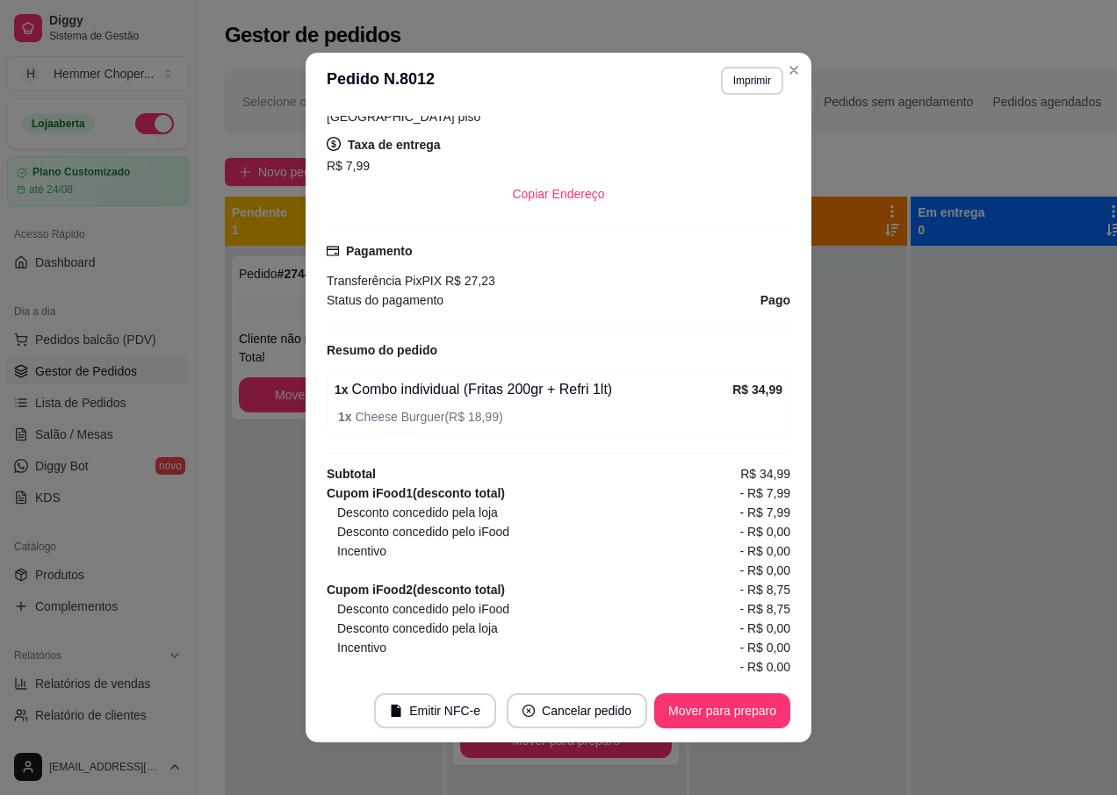
scroll to position [480, 0]
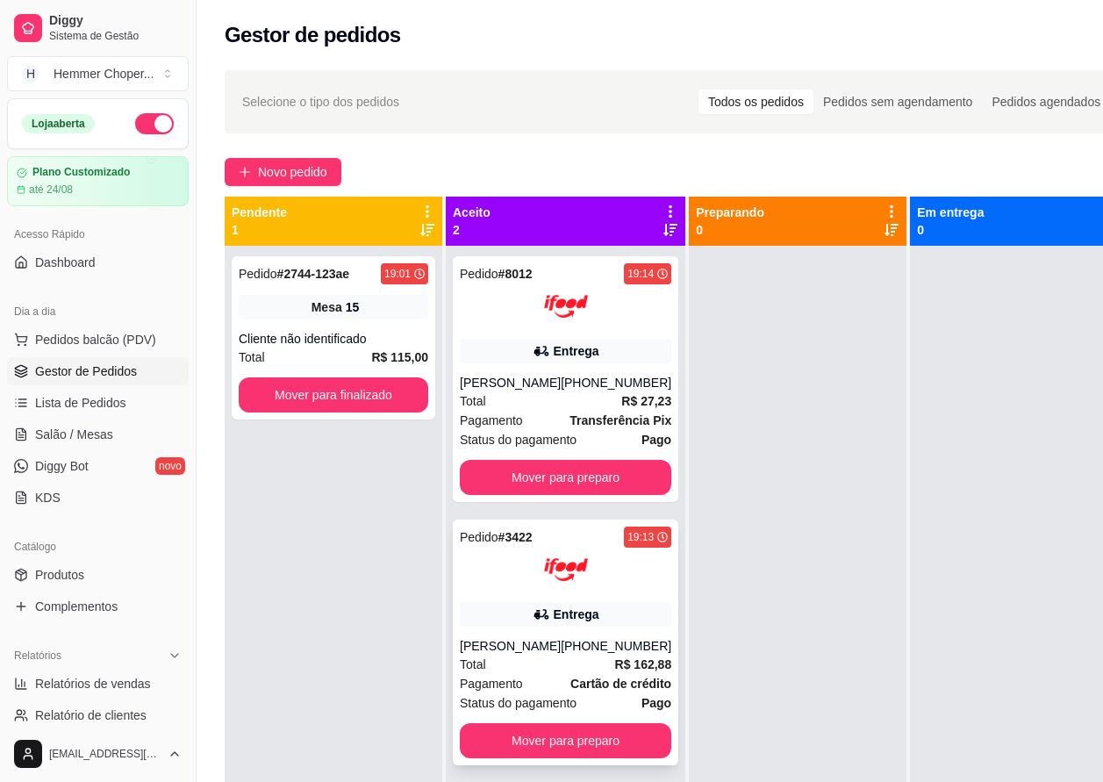
click at [518, 624] on div "Entrega" at bounding box center [566, 614] width 212 height 25
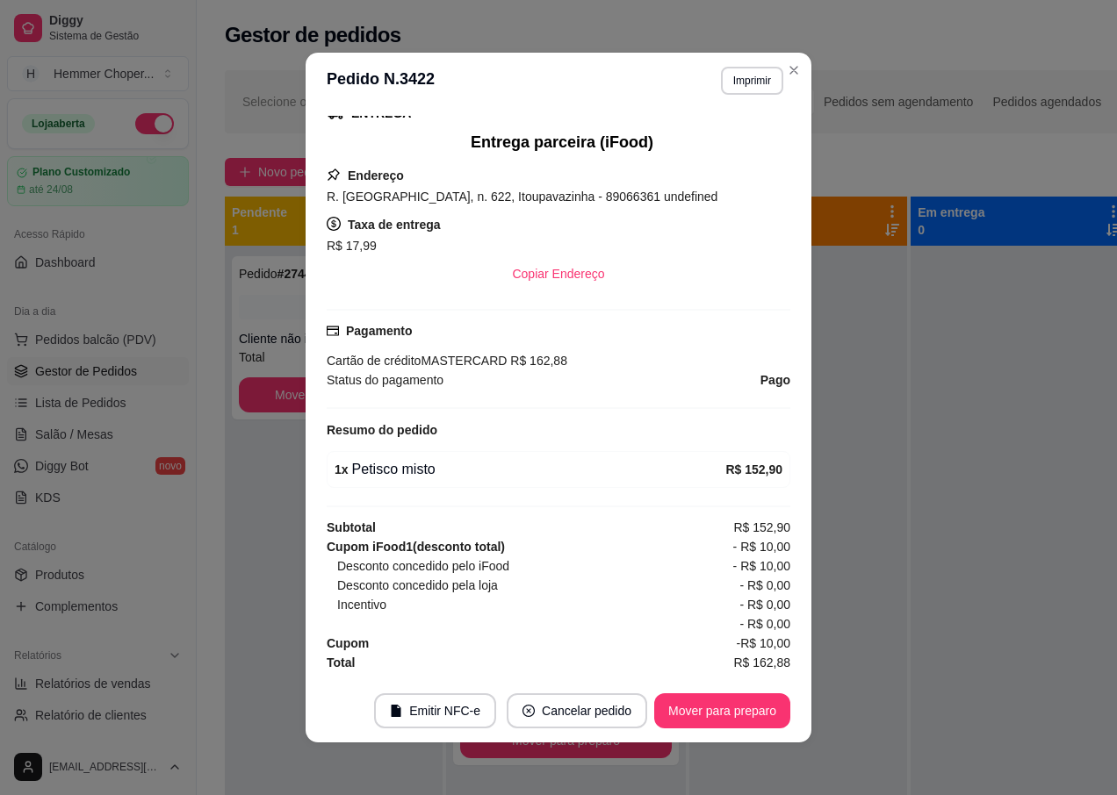
scroll to position [4, 0]
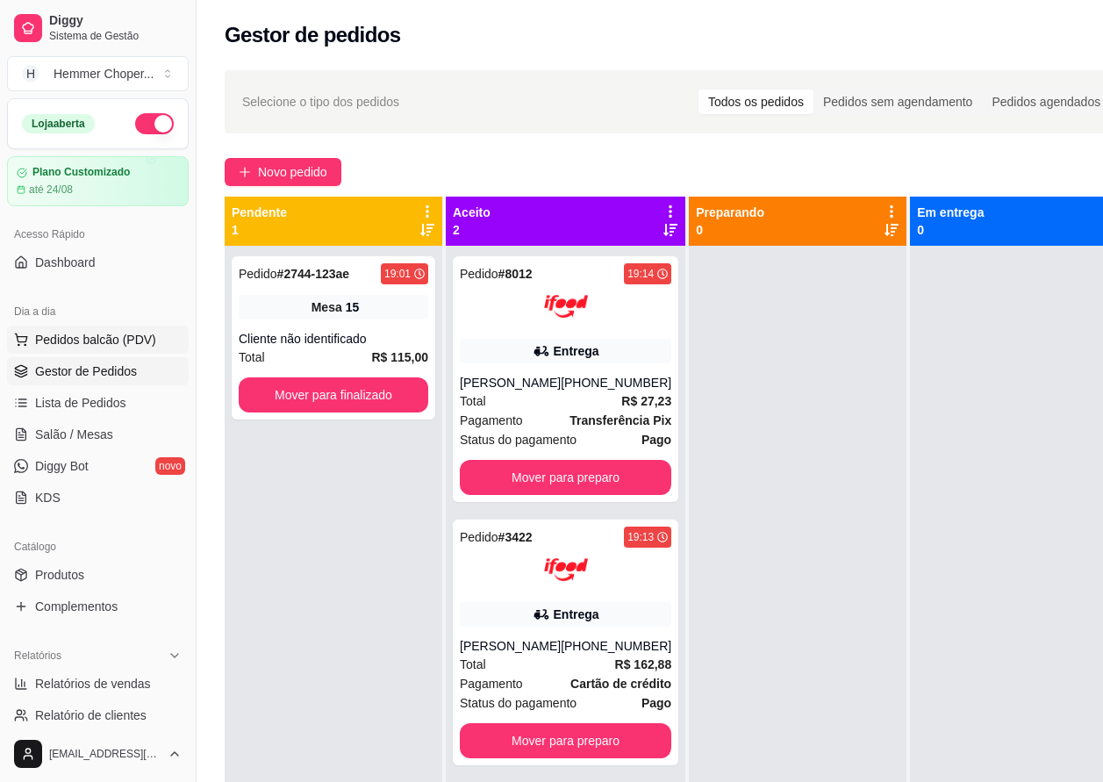
click at [99, 344] on span "Pedidos balcão (PDV)" at bounding box center [95, 340] width 121 height 18
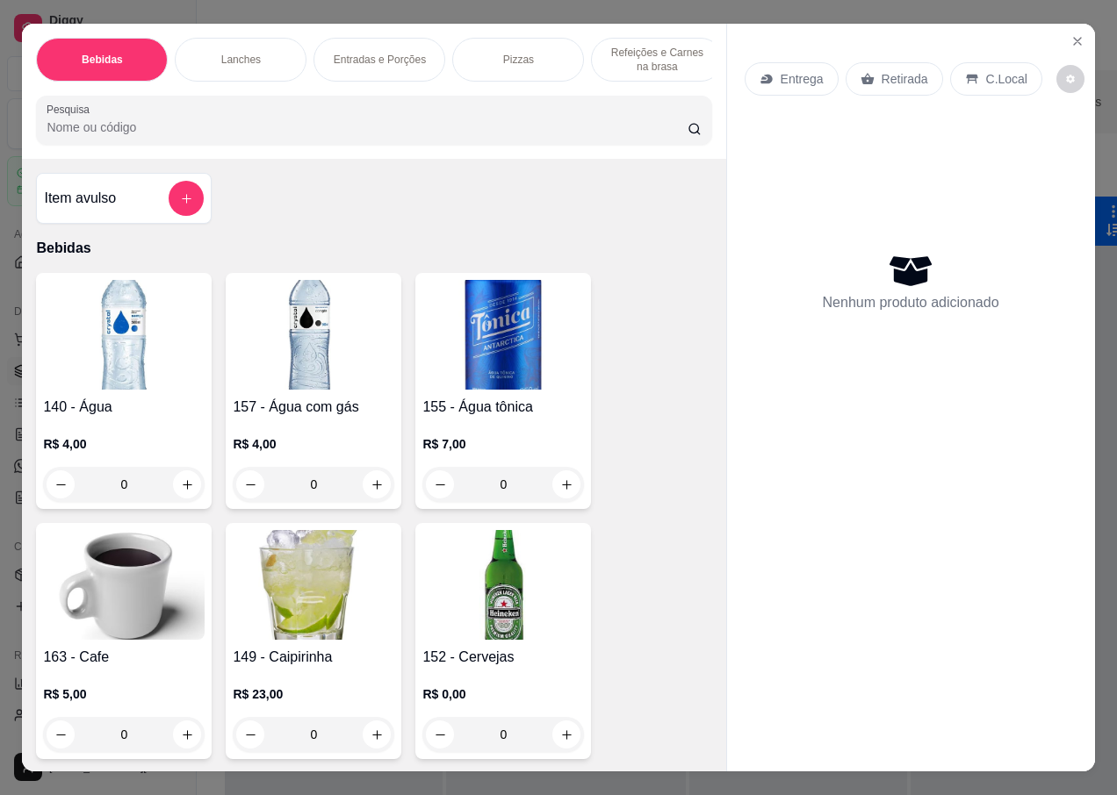
click at [895, 72] on p "Retirada" at bounding box center [904, 79] width 47 height 18
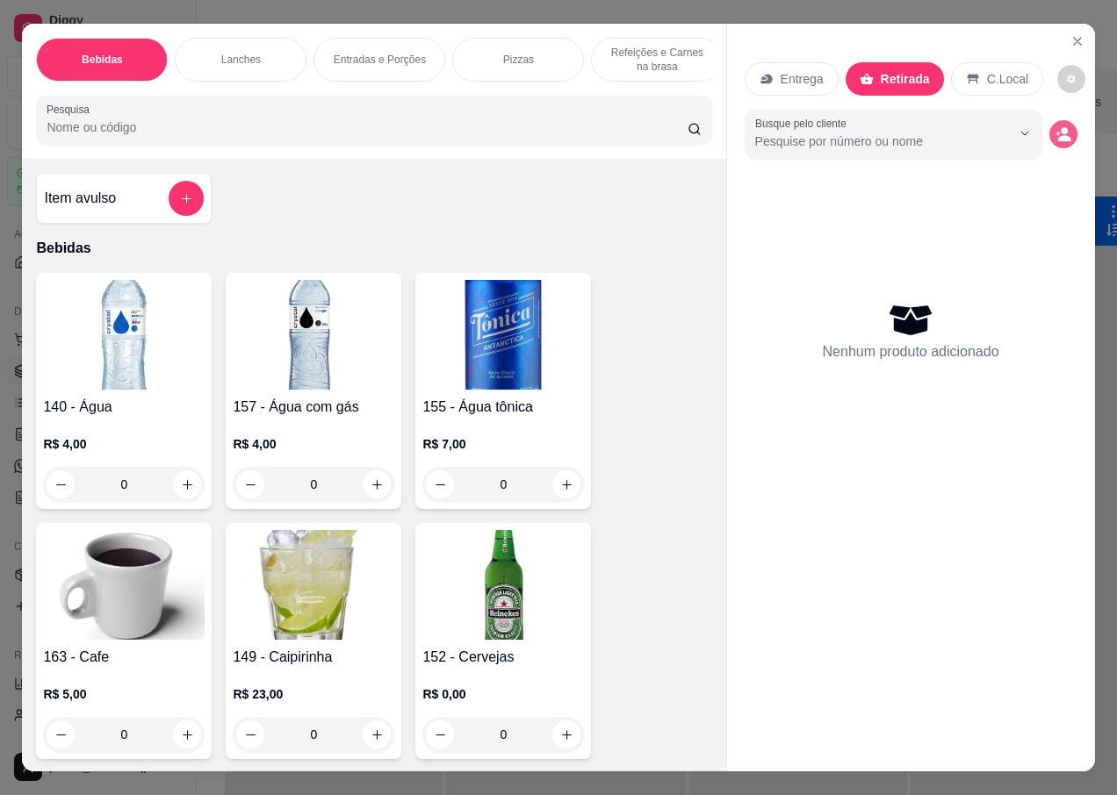
click at [1060, 127] on circle "decrease-product-quantity" at bounding box center [1063, 130] width 7 height 7
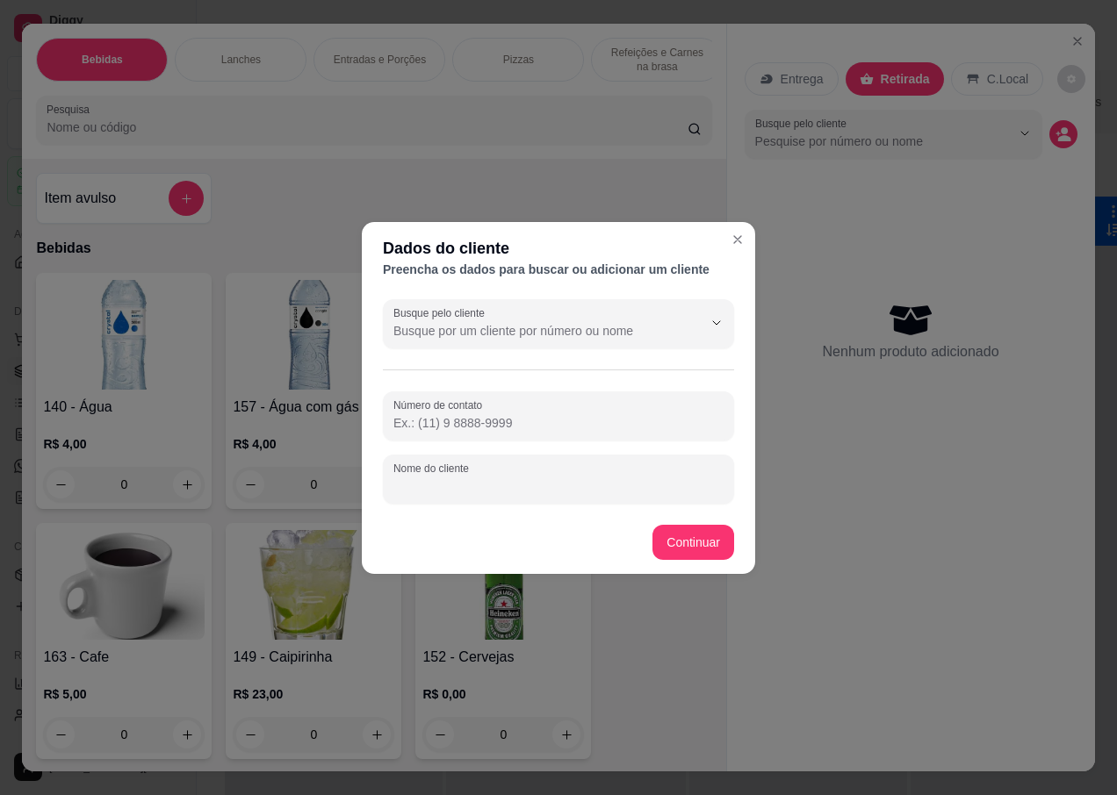
click at [482, 485] on input "Nome do cliente" at bounding box center [558, 487] width 330 height 18
type input "[PERSON_NAME]"
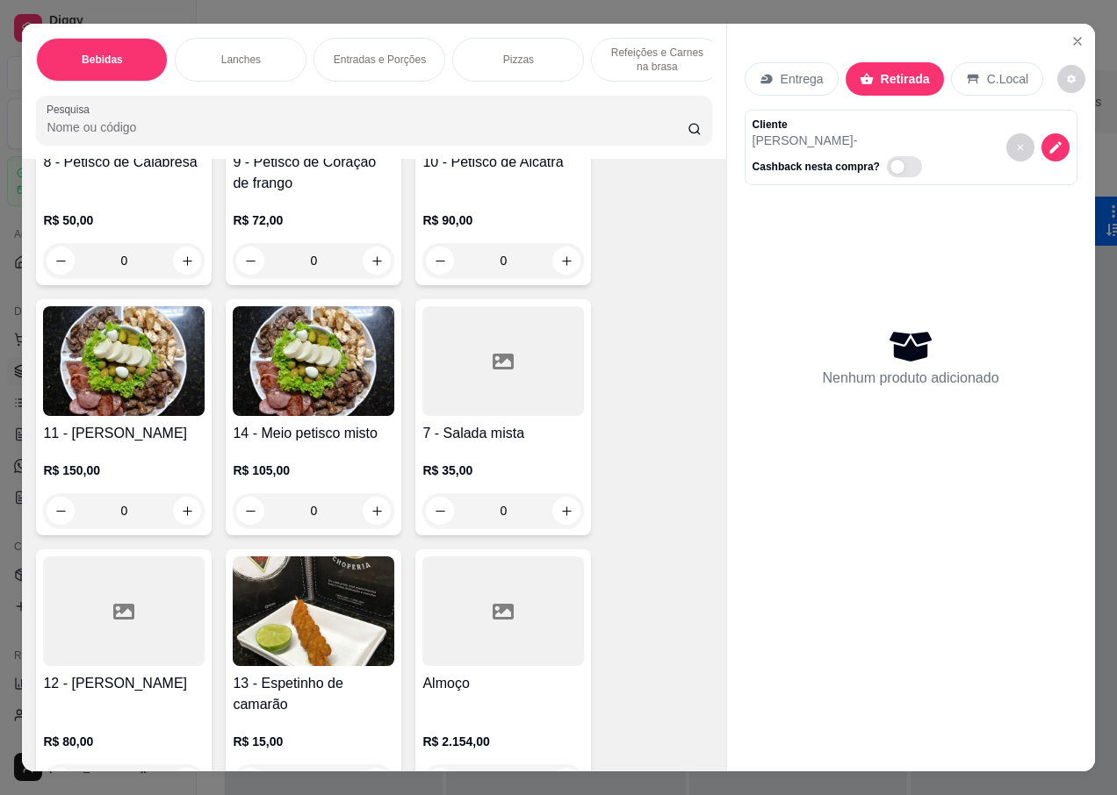
scroll to position [4389, 0]
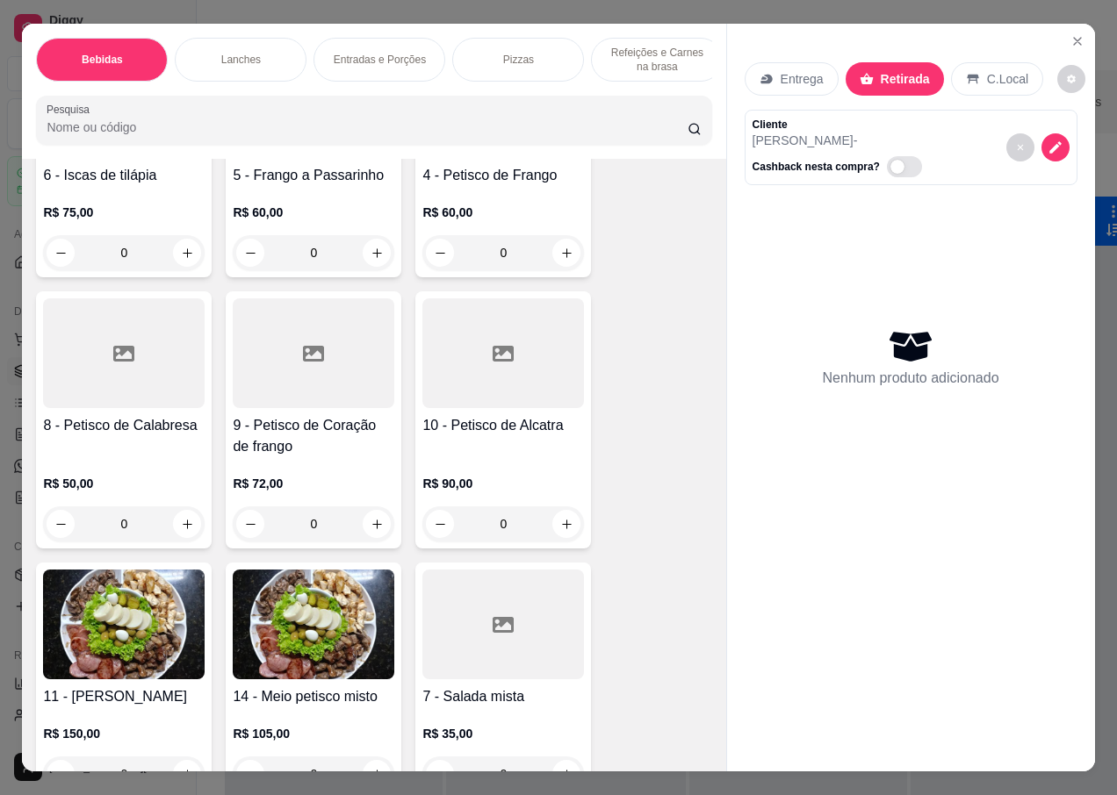
click at [471, 433] on div "10 - Petisco de Alcatra" at bounding box center [503, 436] width 162 height 42
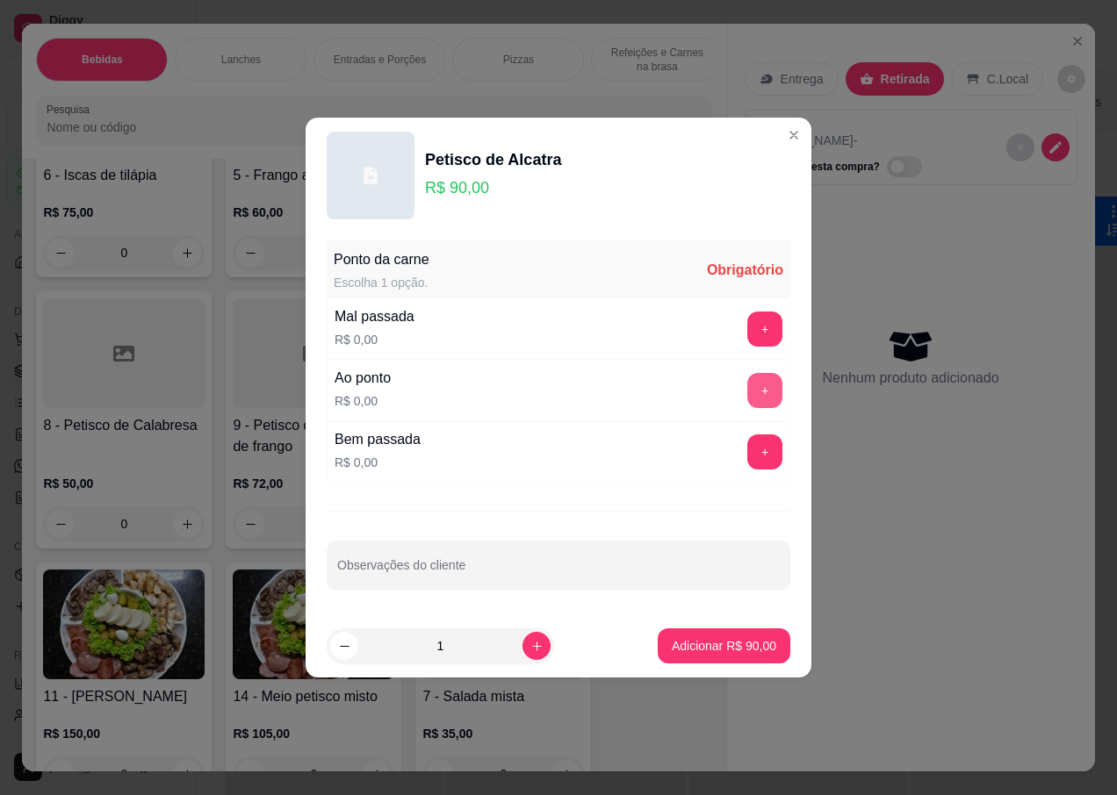
click at [758, 387] on button "+" at bounding box center [764, 390] width 35 height 35
click at [430, 573] on input "Observações do cliente" at bounding box center [558, 573] width 442 height 18
type input "20;00 HRS"
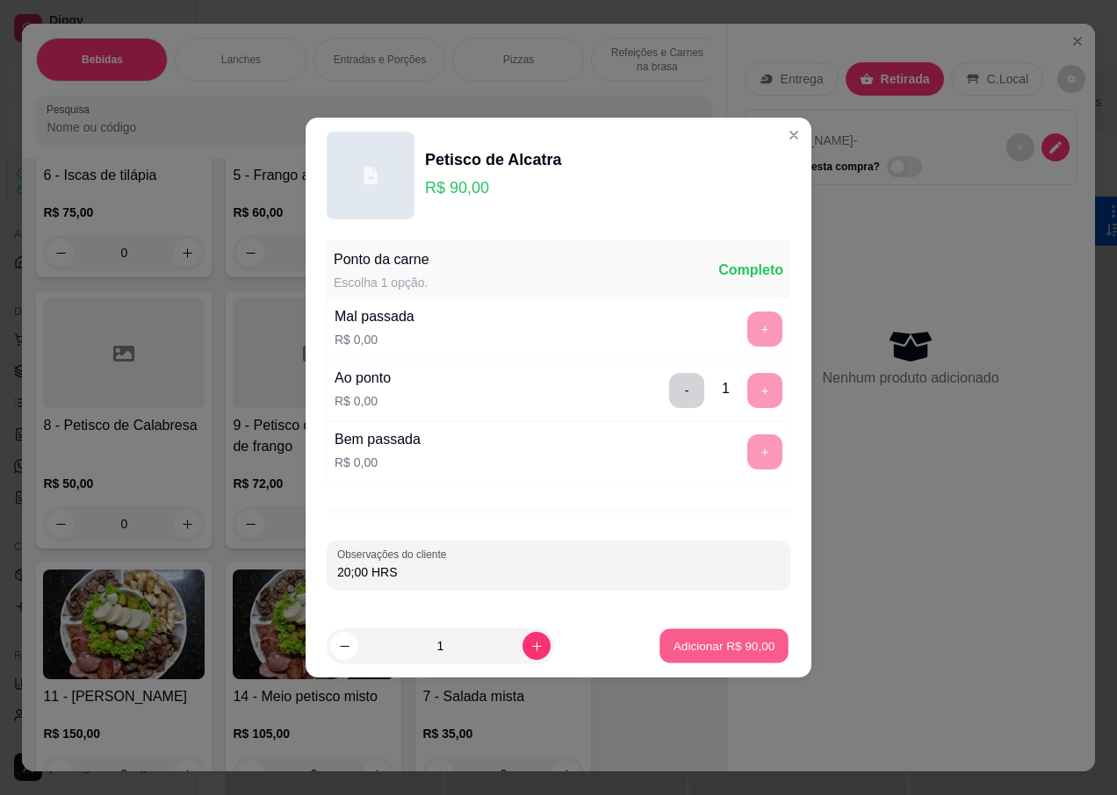
click at [672, 635] on button "Adicionar R$ 90,00" at bounding box center [723, 646] width 129 height 34
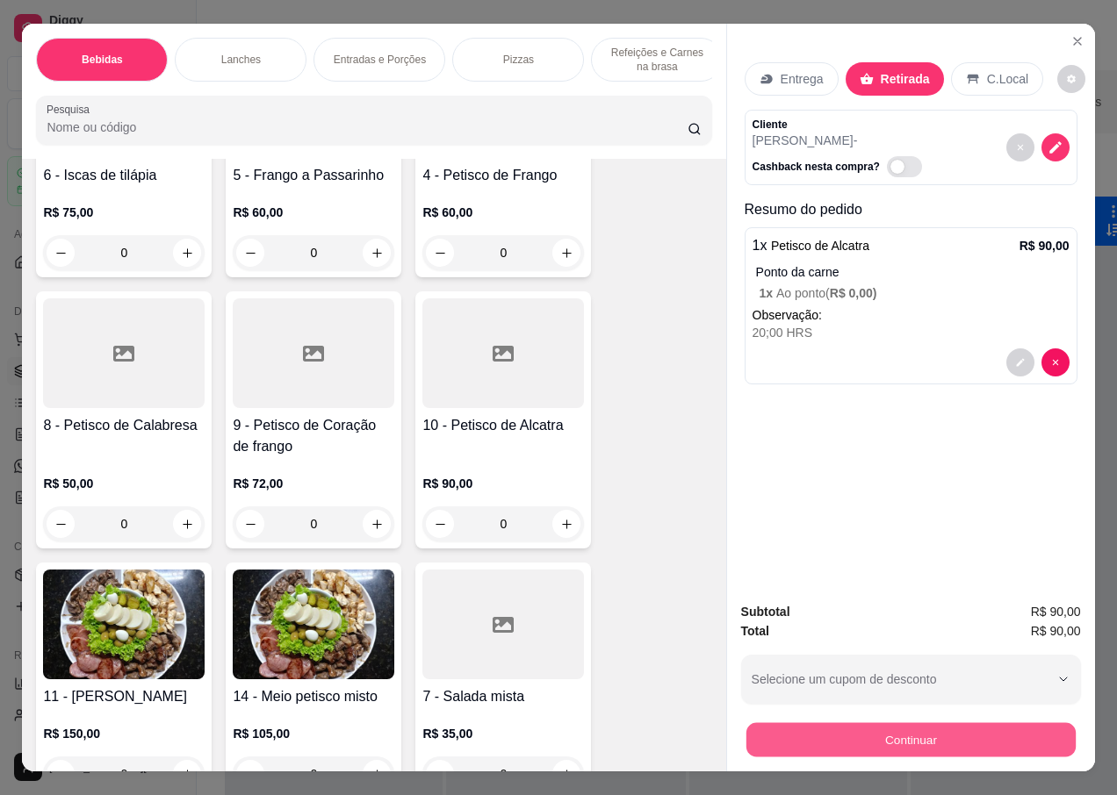
click at [836, 723] on button "Continuar" at bounding box center [909, 739] width 329 height 34
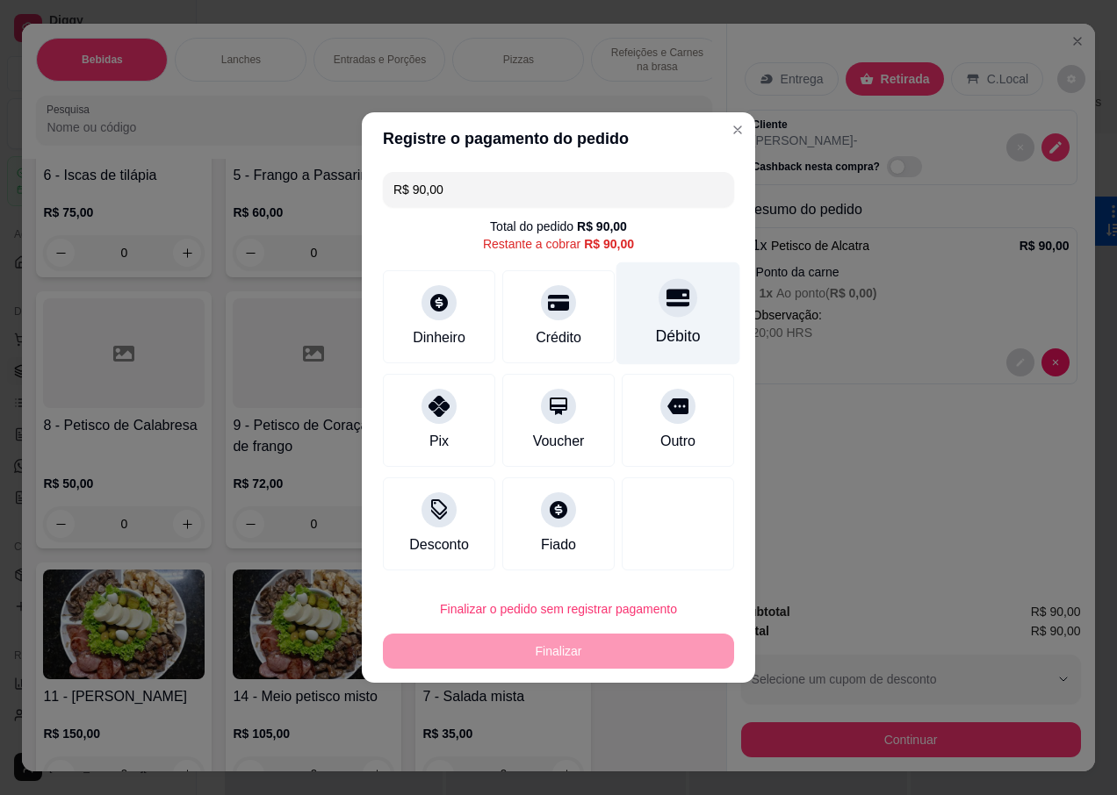
click at [663, 314] on div at bounding box center [677, 297] width 39 height 39
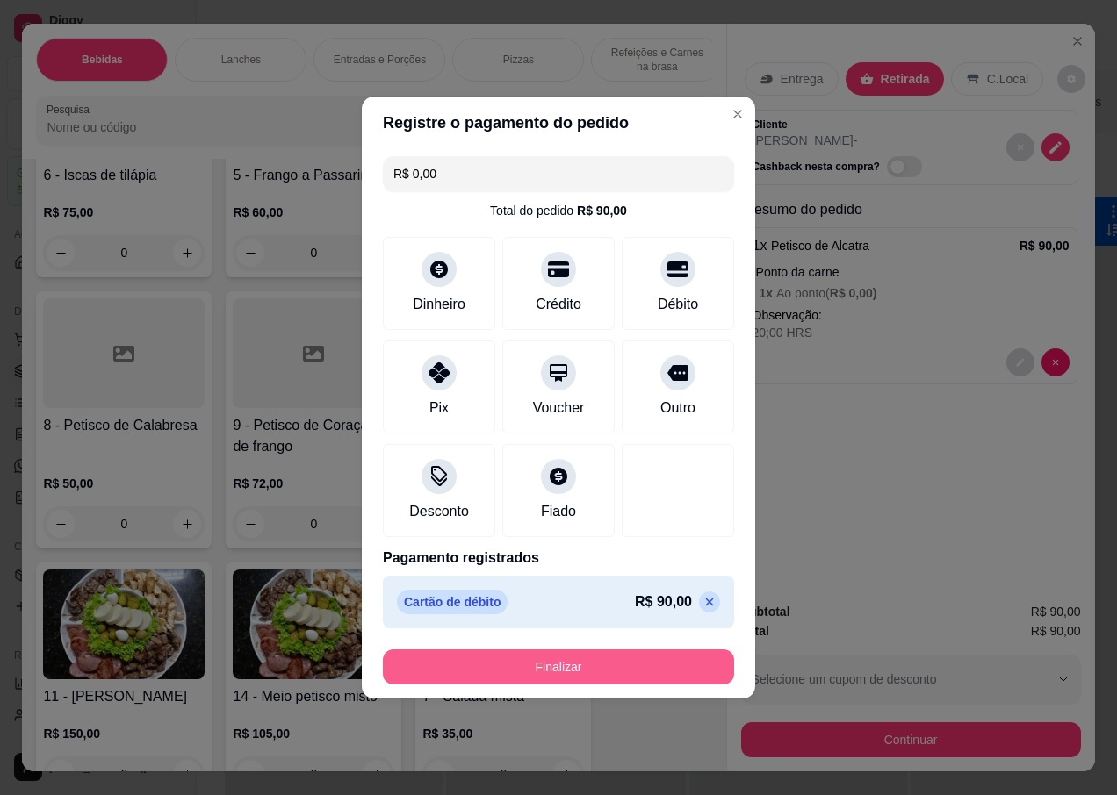
click at [523, 668] on button "Finalizar" at bounding box center [558, 667] width 351 height 35
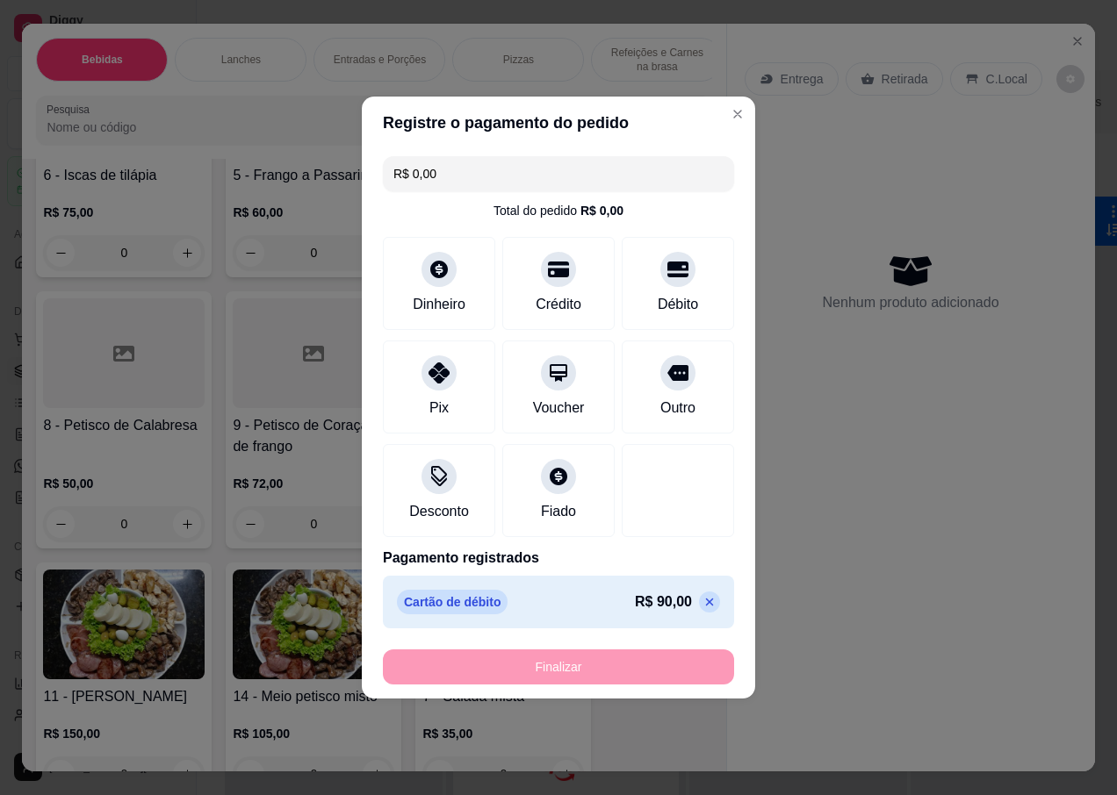
type input "-R$ 90,00"
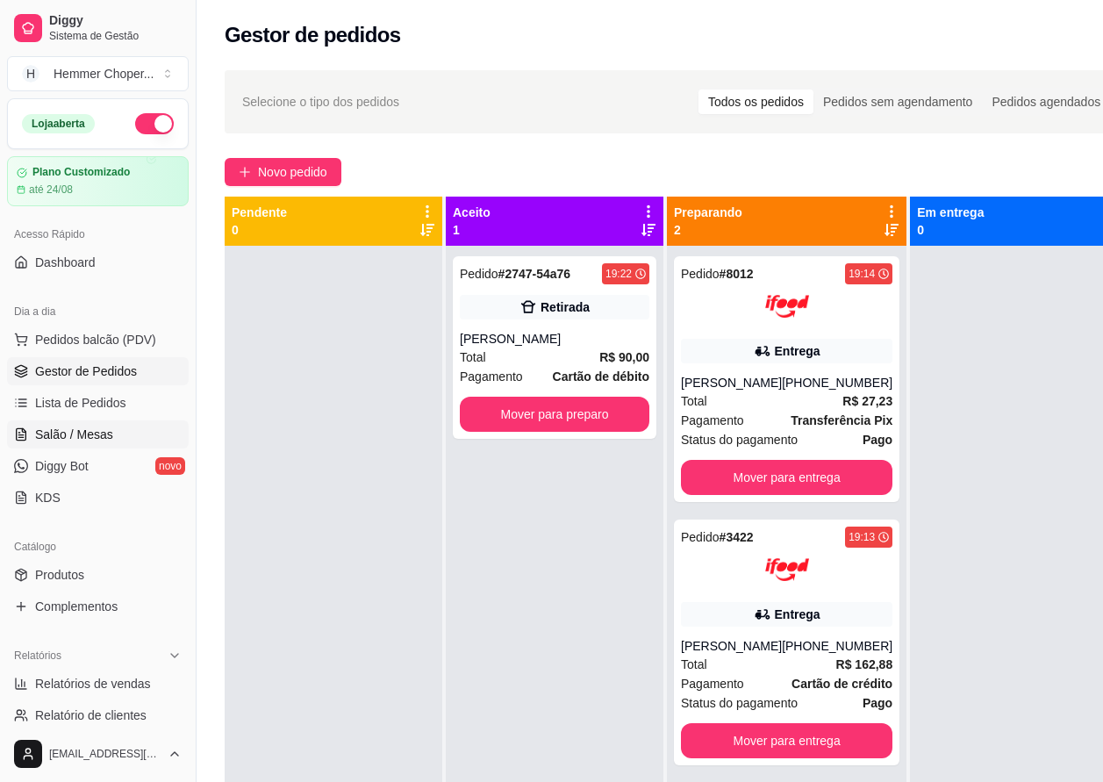
click at [87, 437] on span "Salão / Mesas" at bounding box center [74, 435] width 78 height 18
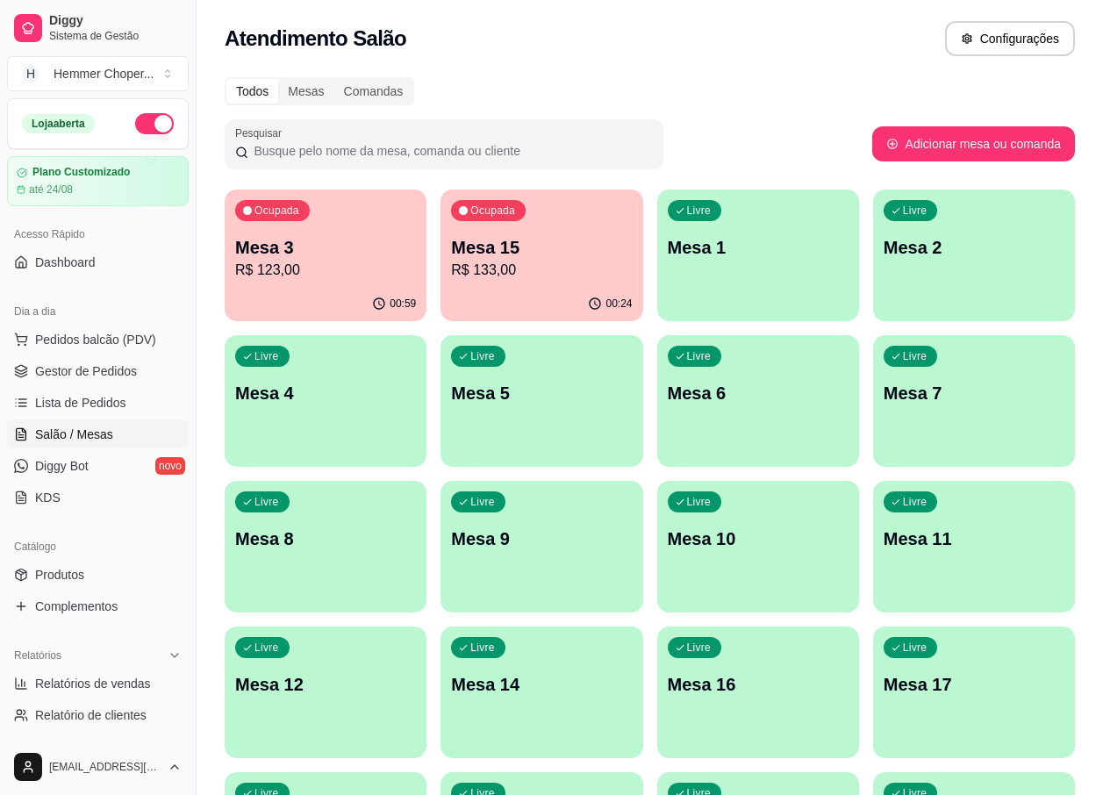
click at [313, 266] on p "R$ 123,00" at bounding box center [325, 270] width 181 height 21
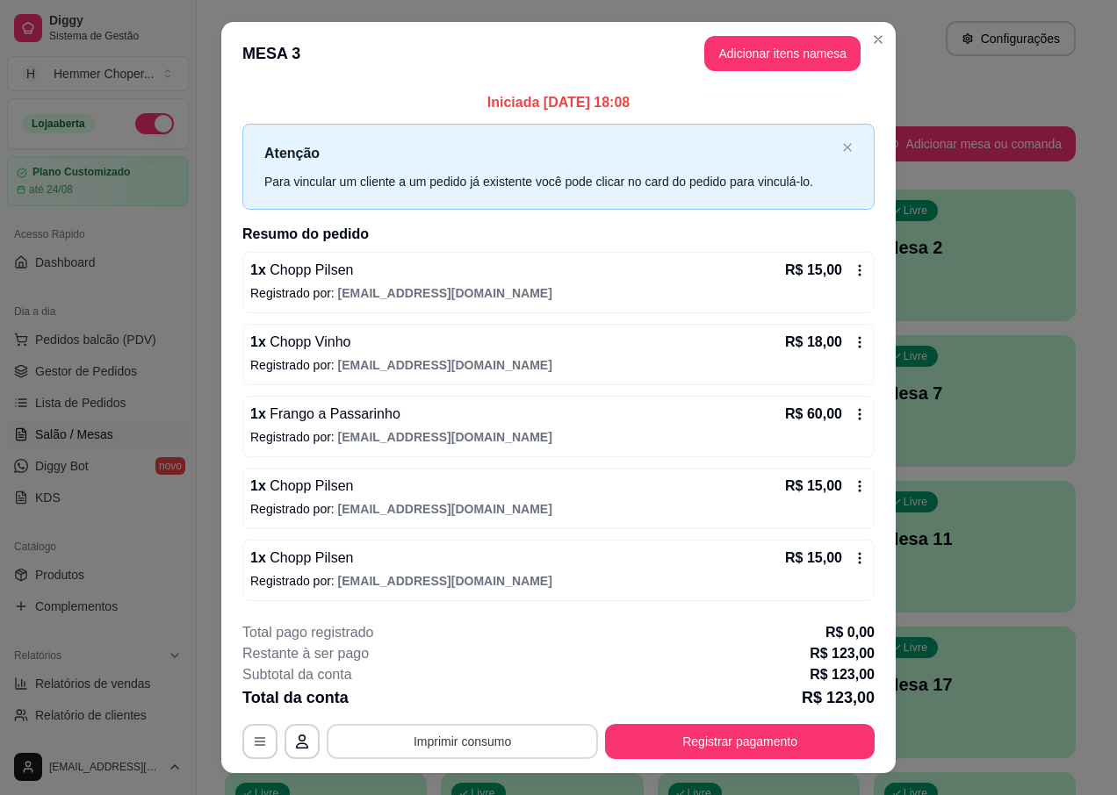
click at [485, 740] on button "Imprimir consumo" at bounding box center [462, 741] width 271 height 35
click at [477, 711] on button "IMPRESSORA" at bounding box center [460, 700] width 123 height 27
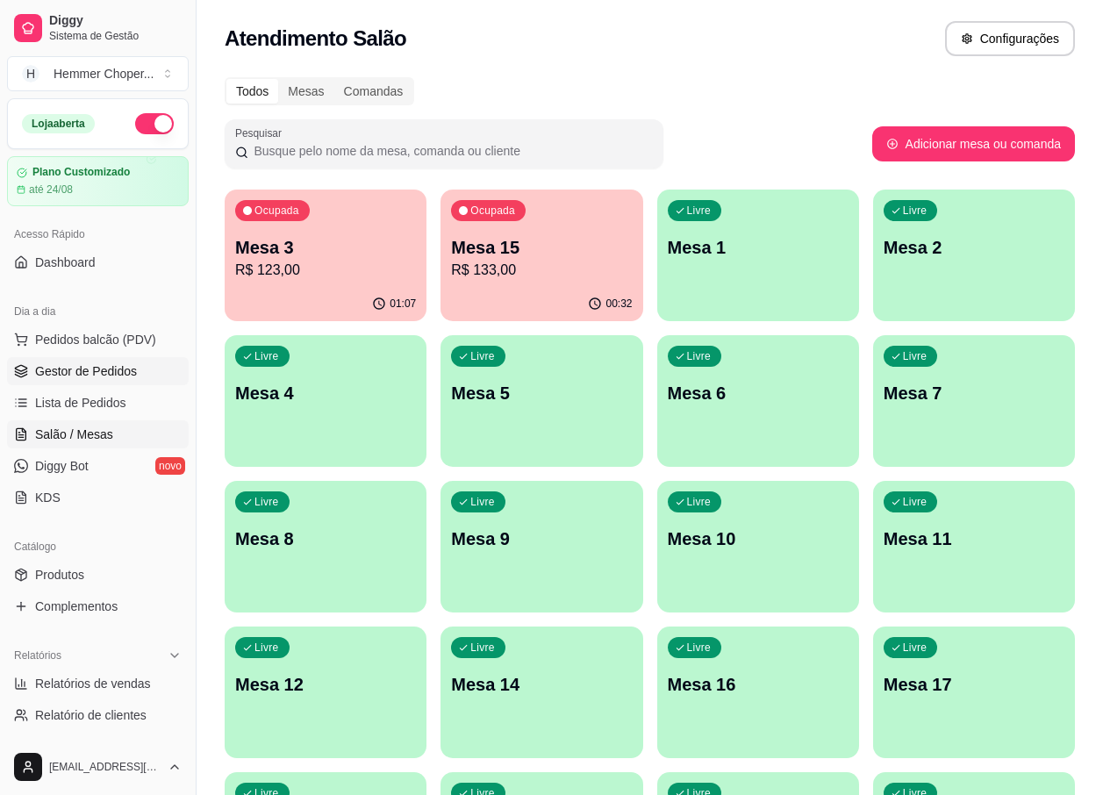
click at [111, 370] on span "Gestor de Pedidos" at bounding box center [86, 372] width 102 height 18
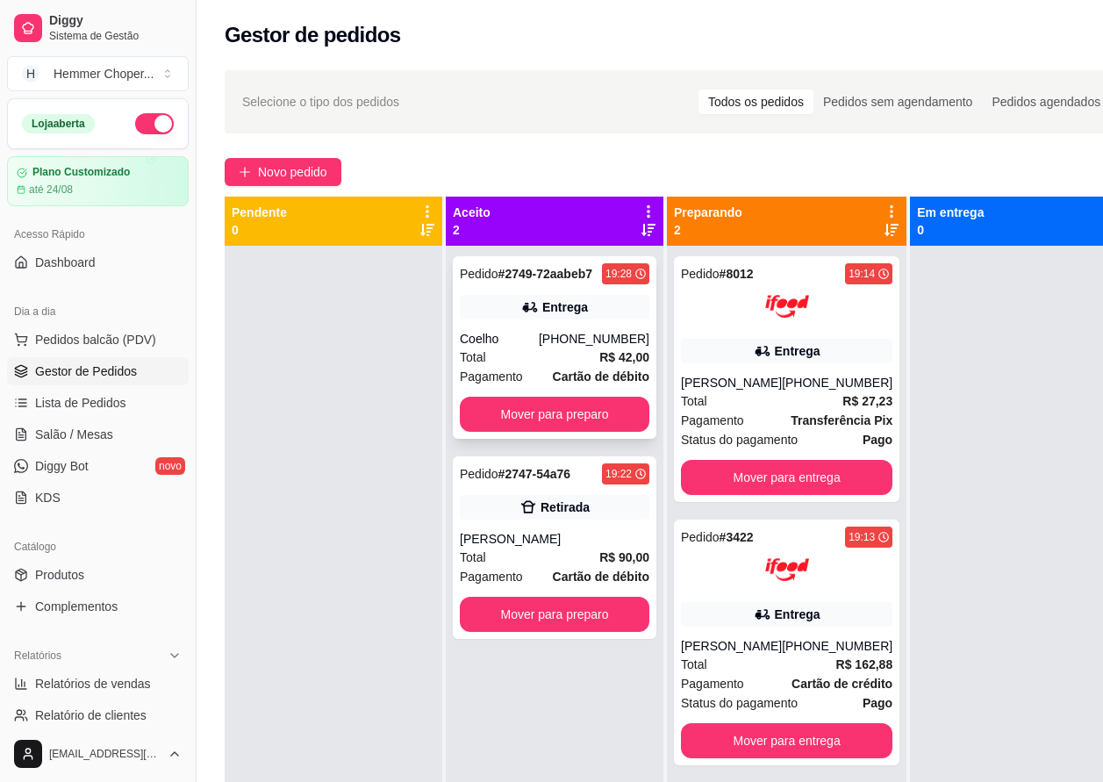
click at [532, 363] on div "Total R$ 42,00" at bounding box center [555, 357] width 190 height 19
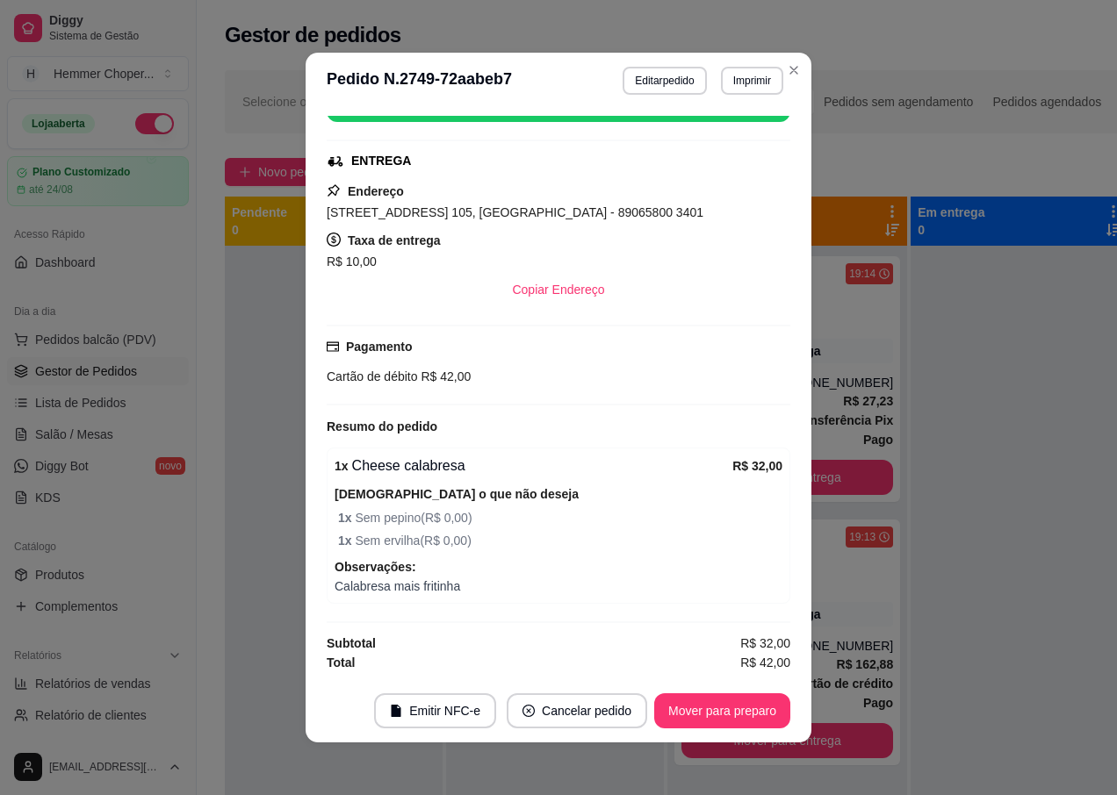
scroll to position [4, 0]
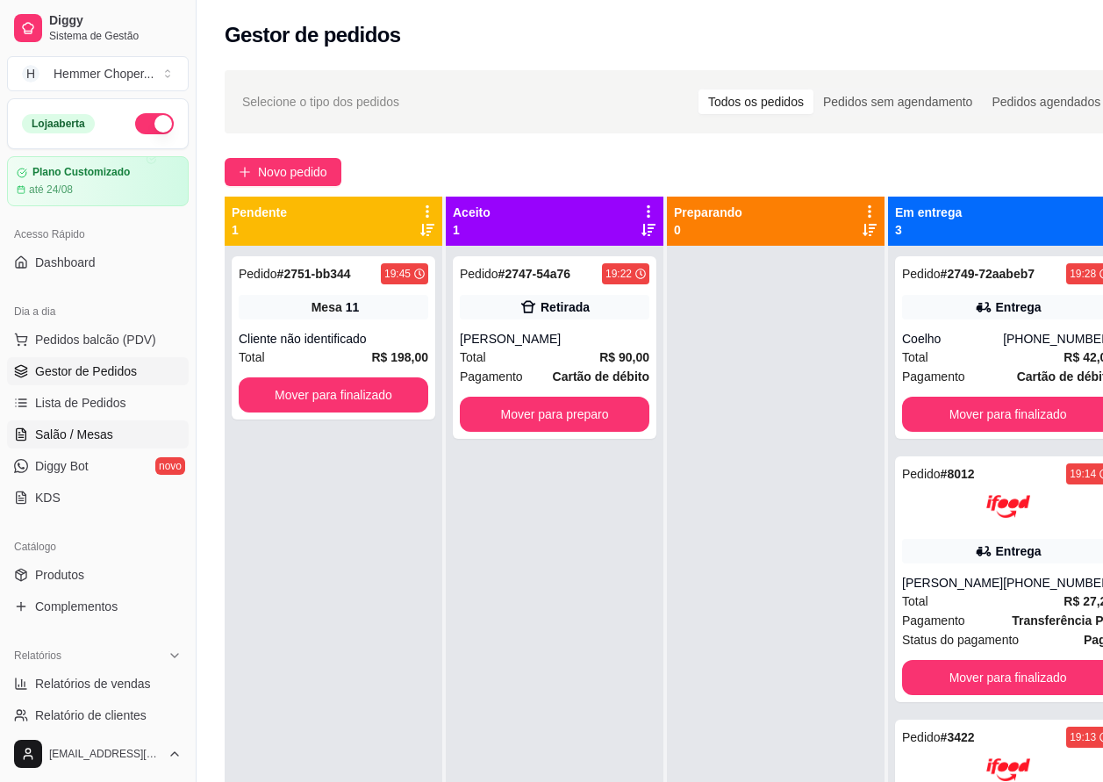
click at [75, 438] on span "Salão / Mesas" at bounding box center [74, 435] width 78 height 18
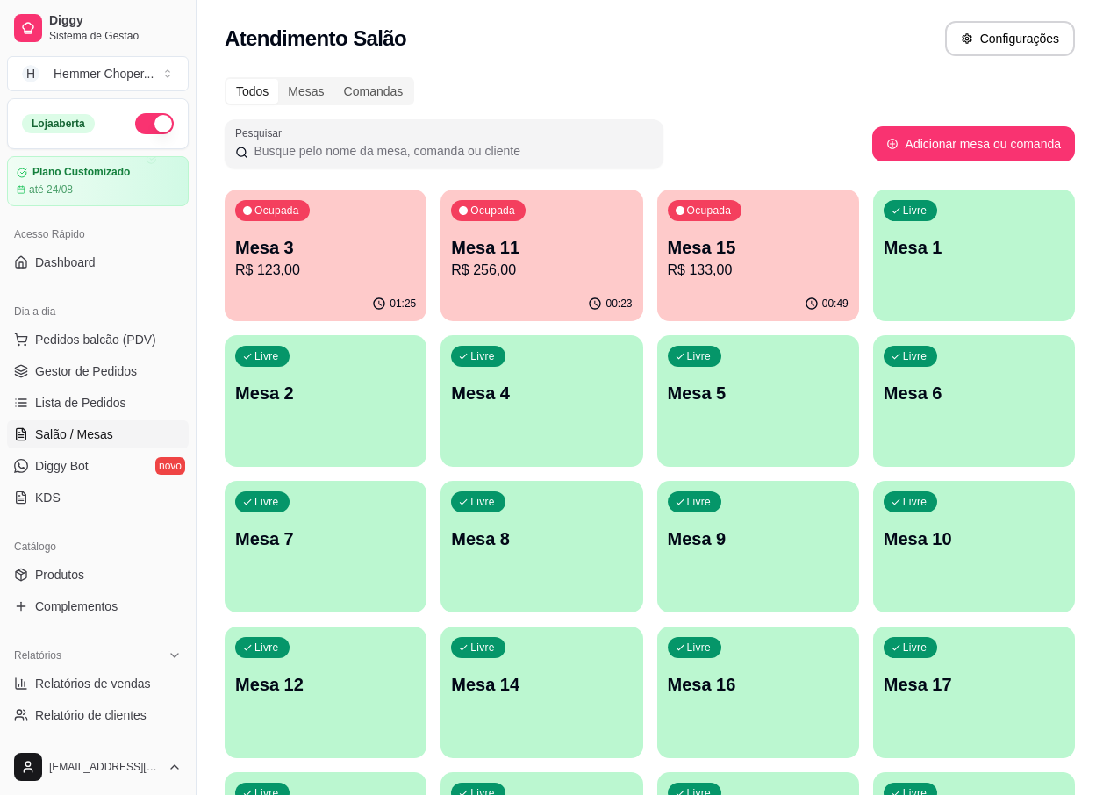
click at [742, 272] on p "R$ 133,00" at bounding box center [758, 270] width 181 height 21
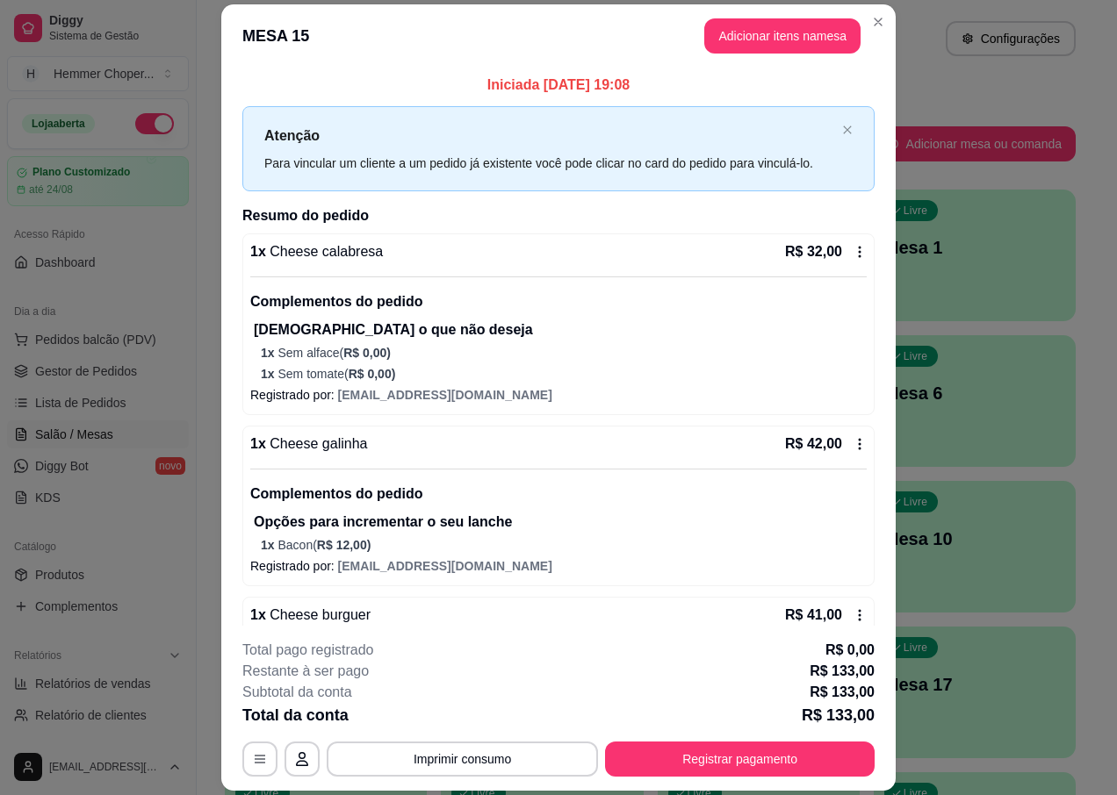
scroll to position [231, 0]
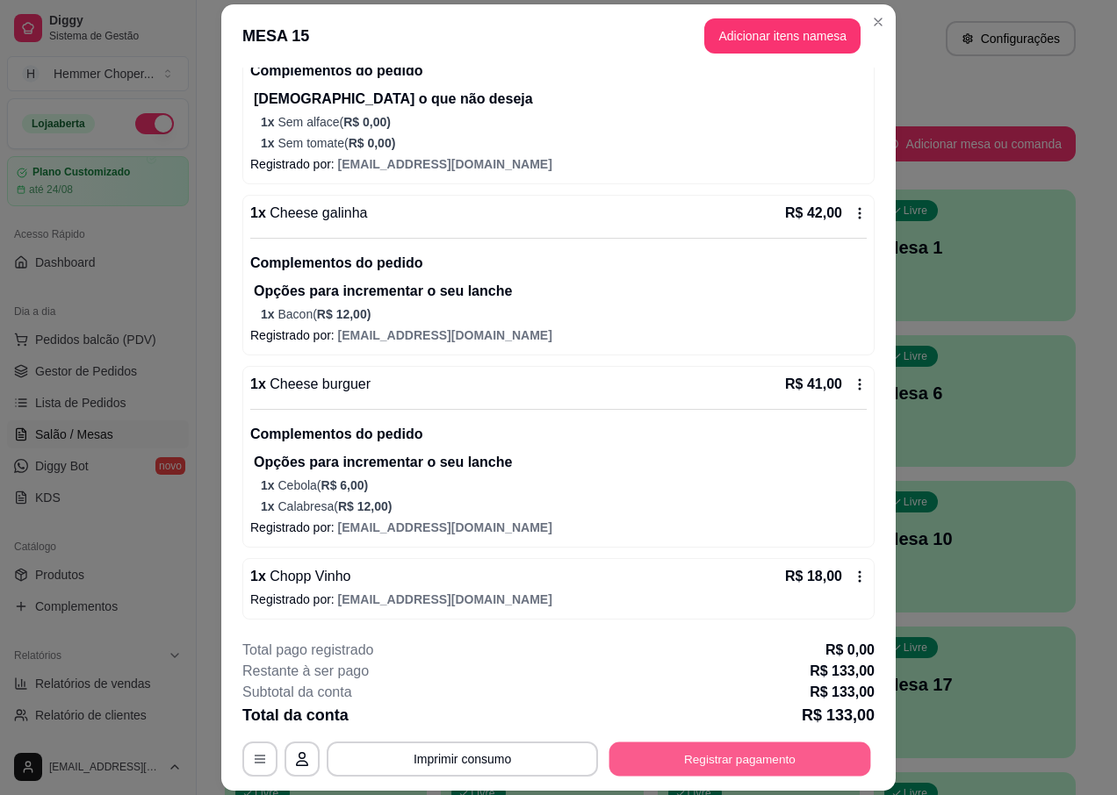
click at [743, 765] on button "Registrar pagamento" at bounding box center [740, 760] width 262 height 34
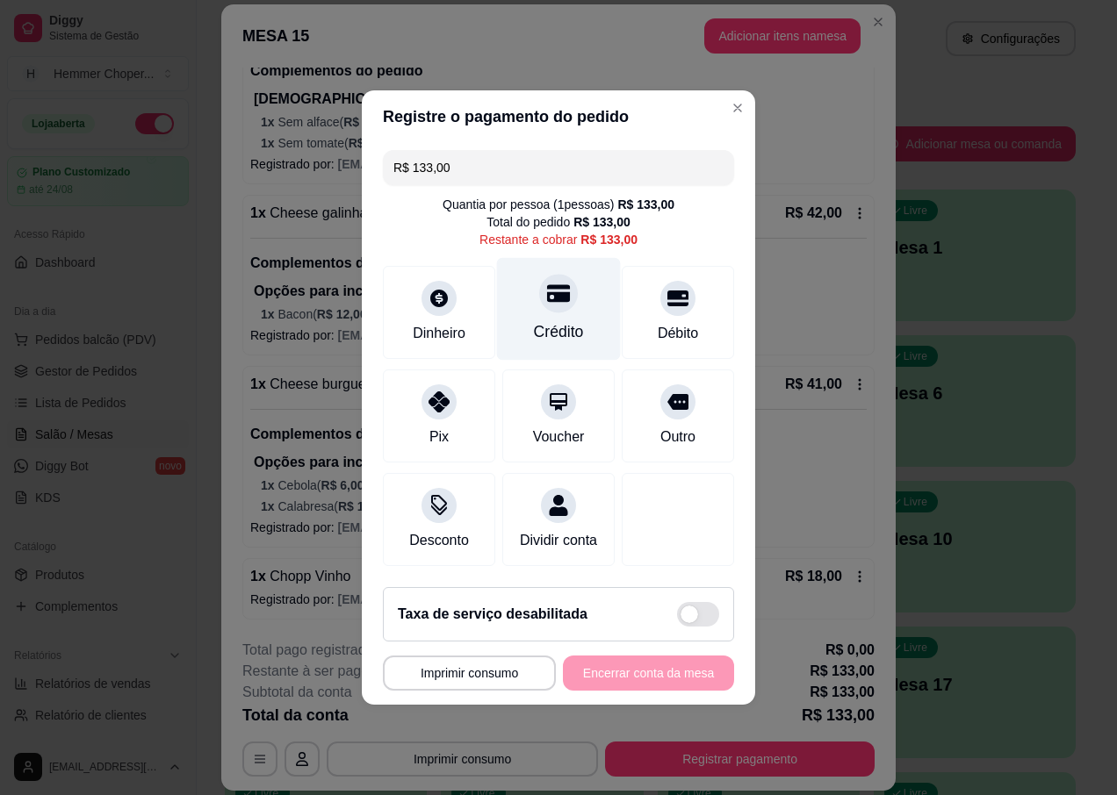
click at [556, 320] on div "Crédito" at bounding box center [559, 331] width 50 height 23
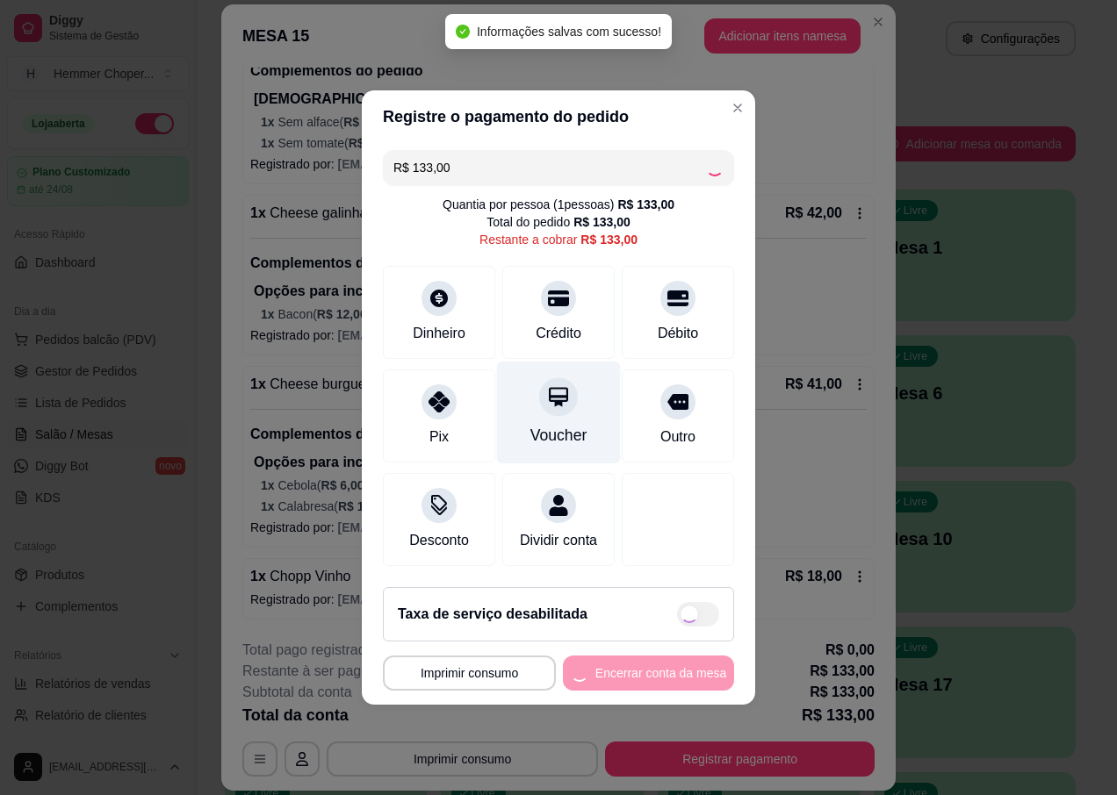
type input "R$ 0,00"
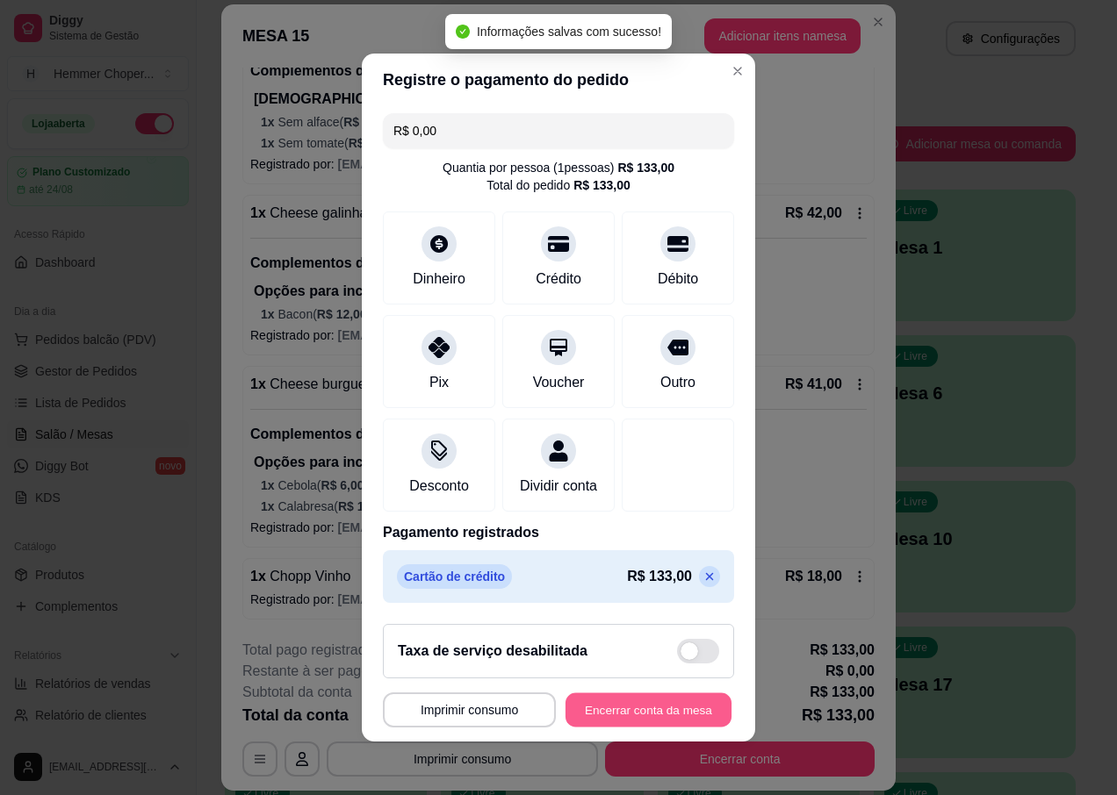
click at [616, 724] on button "Encerrar conta da mesa" at bounding box center [648, 711] width 166 height 34
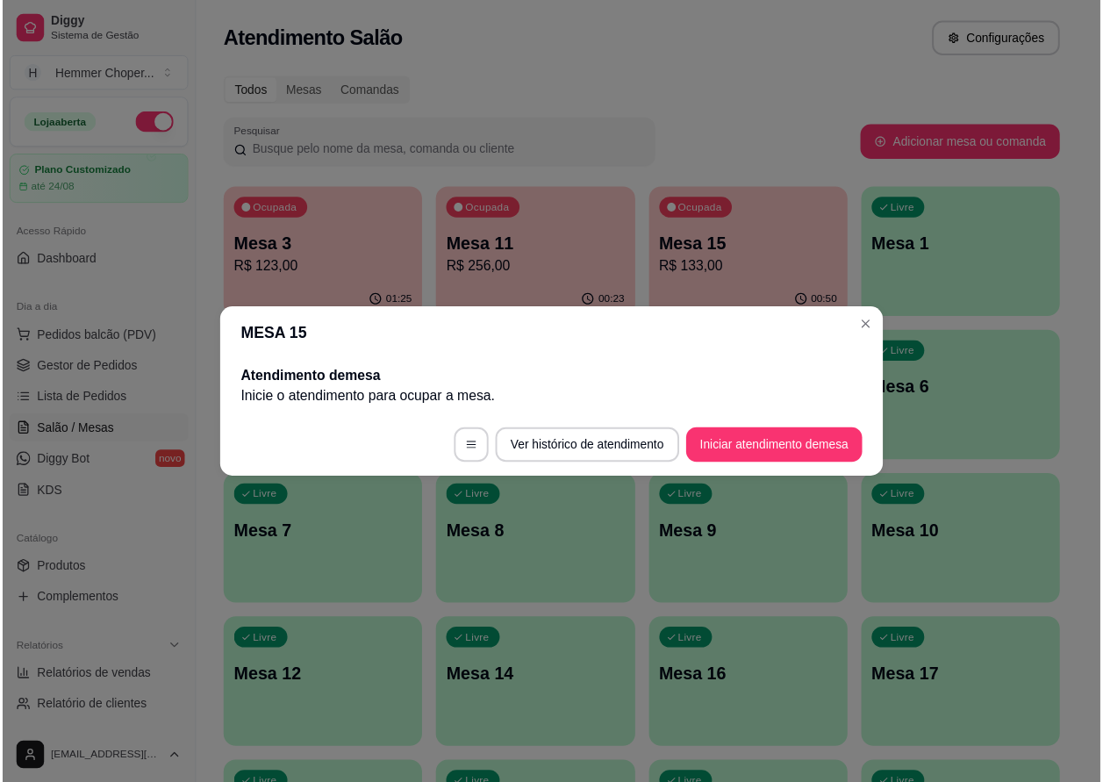
scroll to position [0, 0]
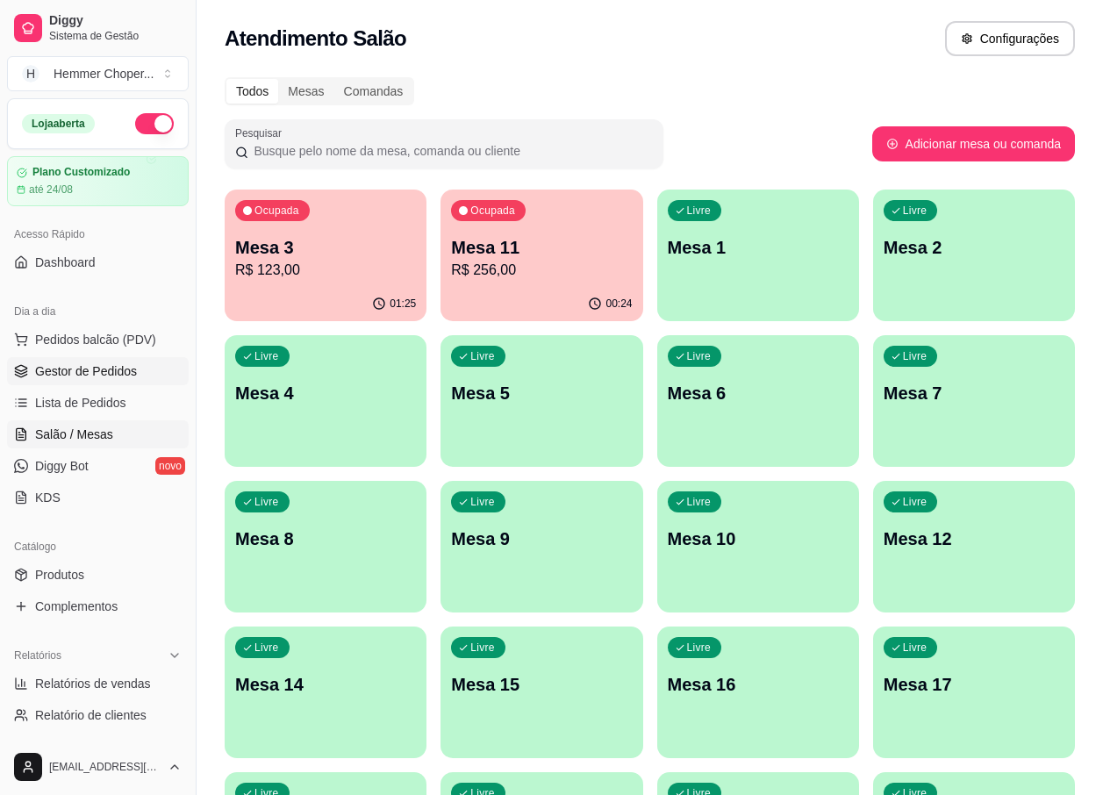
click at [113, 368] on span "Gestor de Pedidos" at bounding box center [86, 372] width 102 height 18
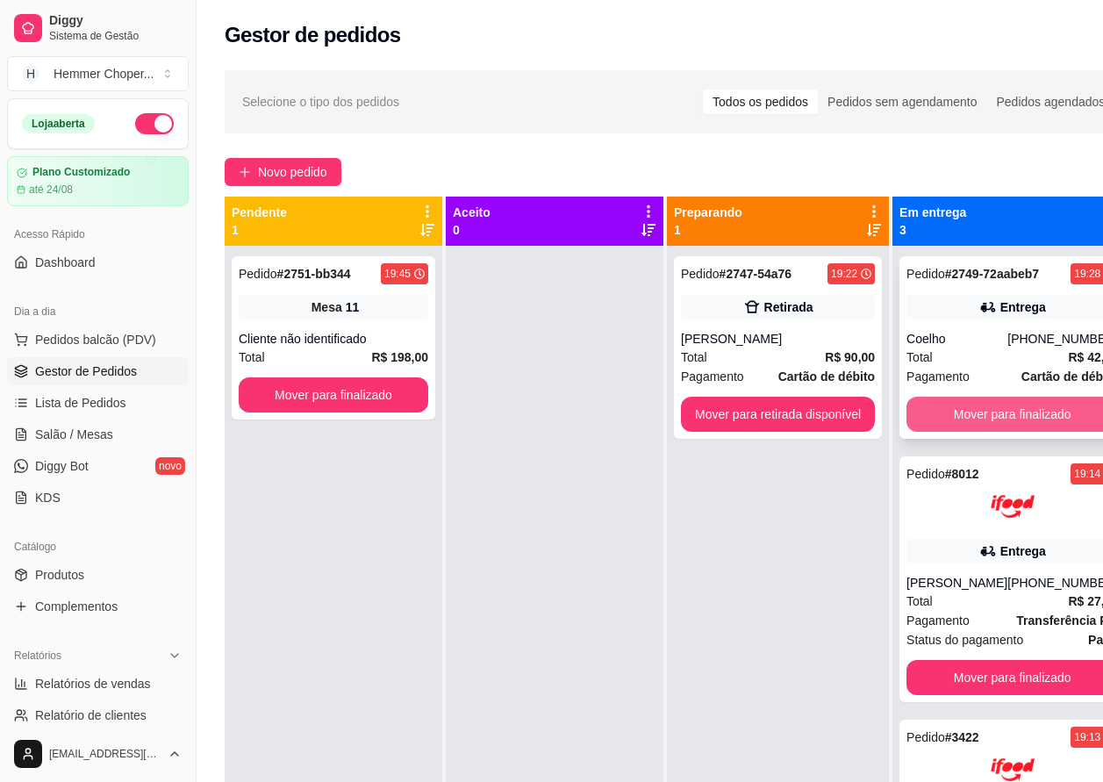
click at [1022, 411] on button "Mover para finalizado" at bounding box center [1013, 414] width 212 height 35
